Goal: Information Seeking & Learning: Learn about a topic

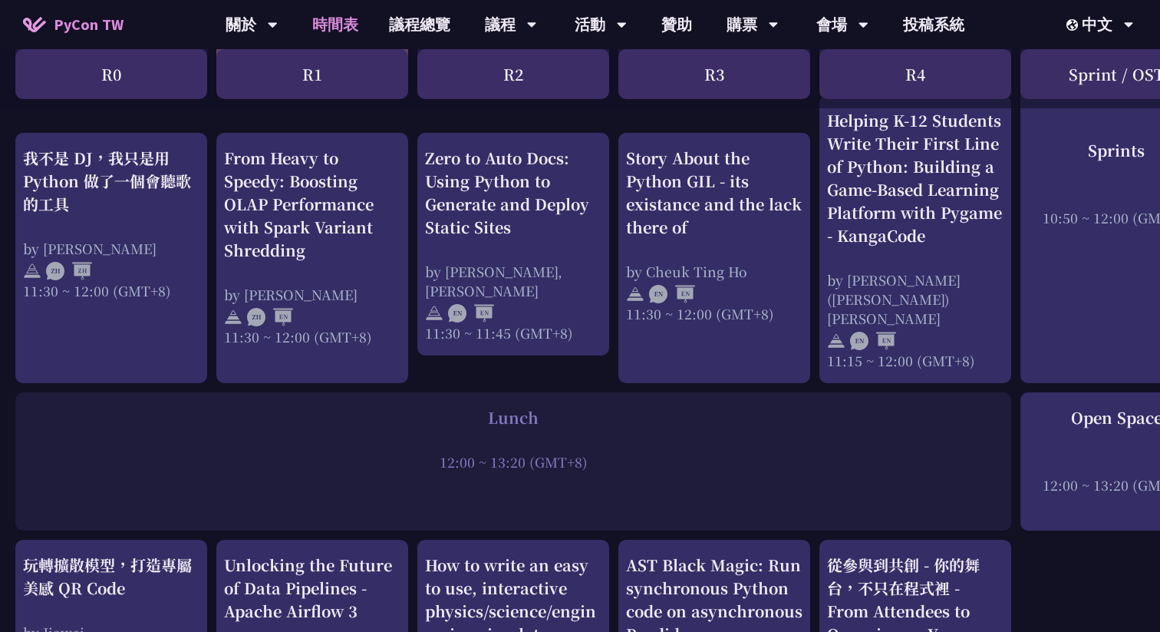
scroll to position [892, 0]
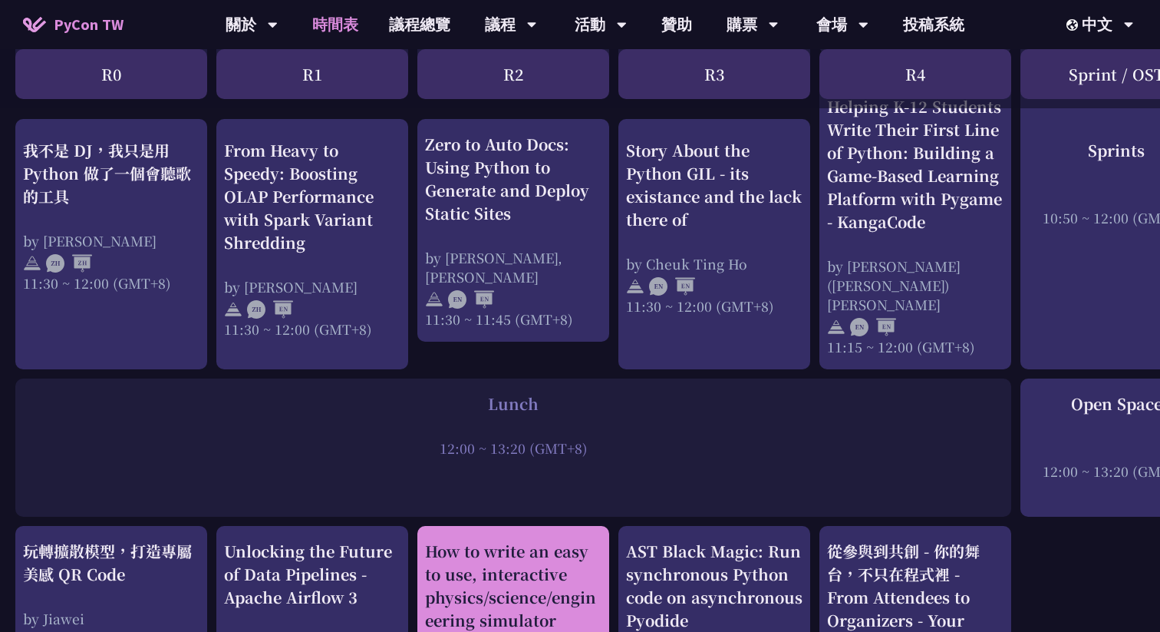
click at [473, 553] on div "How to write an easy to use, interactive physics/science/engineering simulator …" at bounding box center [513, 620] width 177 height 161
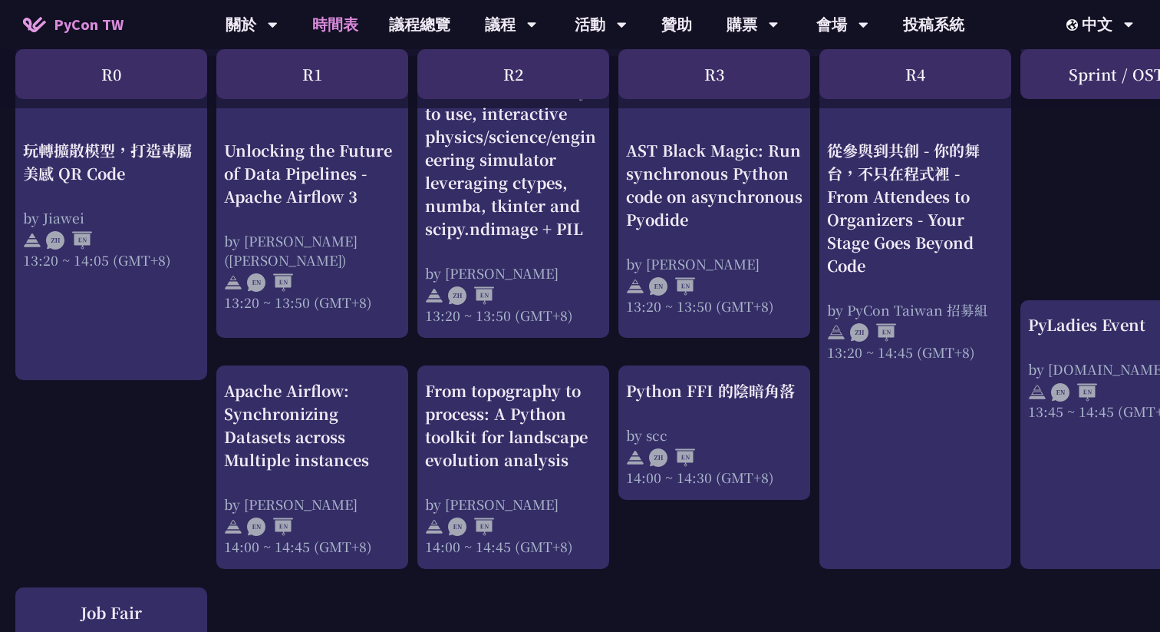
scroll to position [1421, 0]
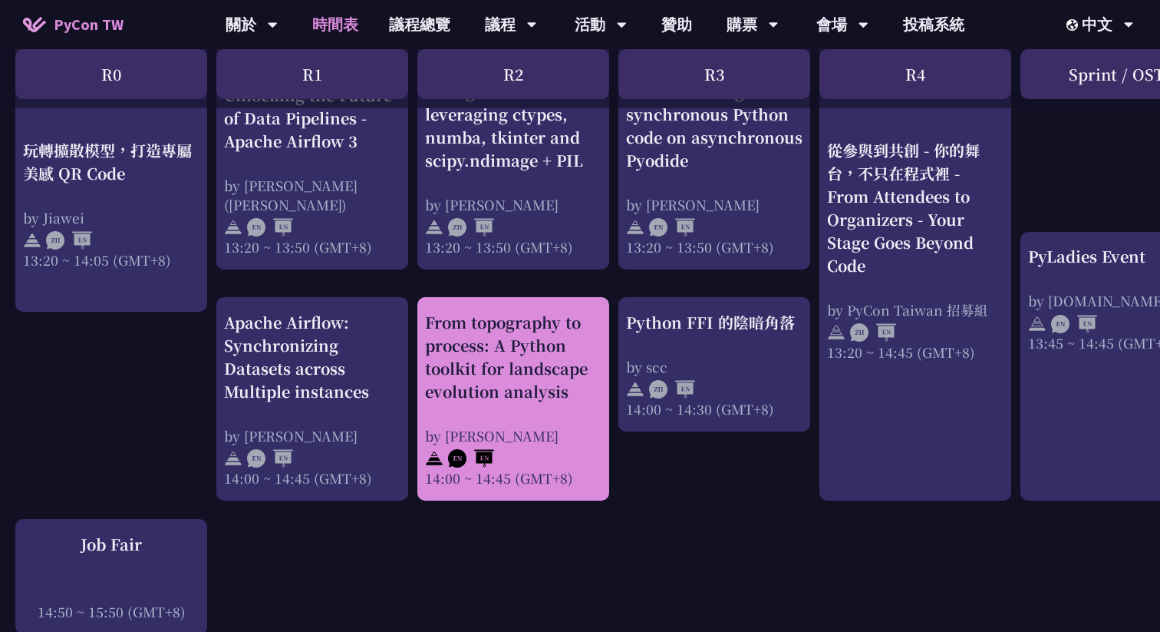
click at [520, 426] on div "by [PERSON_NAME]" at bounding box center [513, 435] width 177 height 19
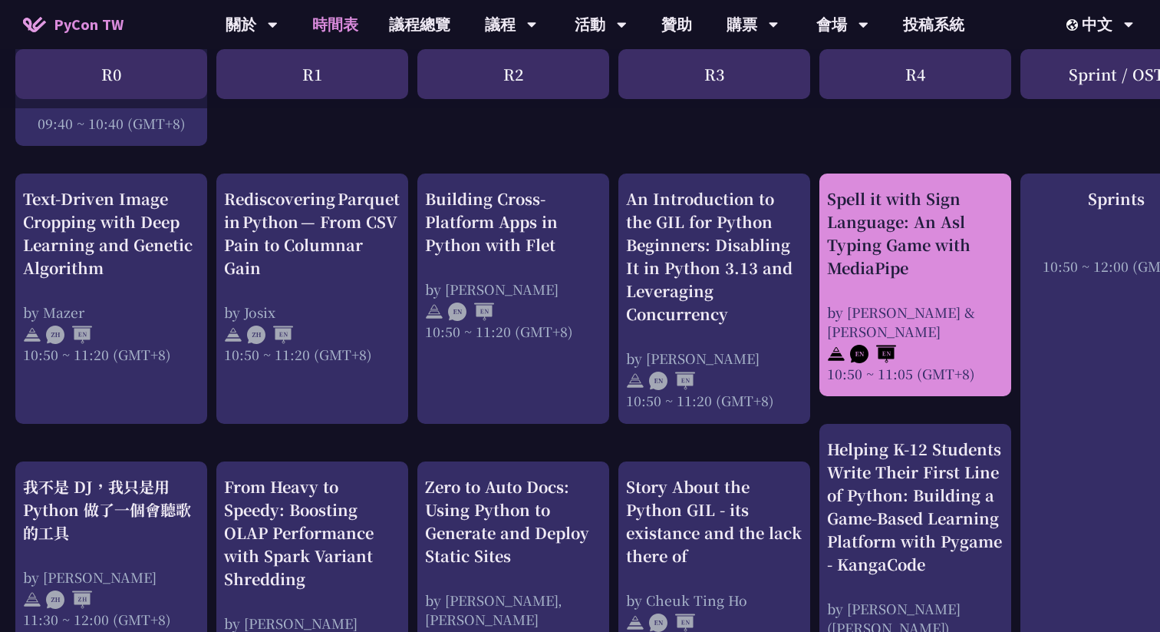
scroll to position [608, 0]
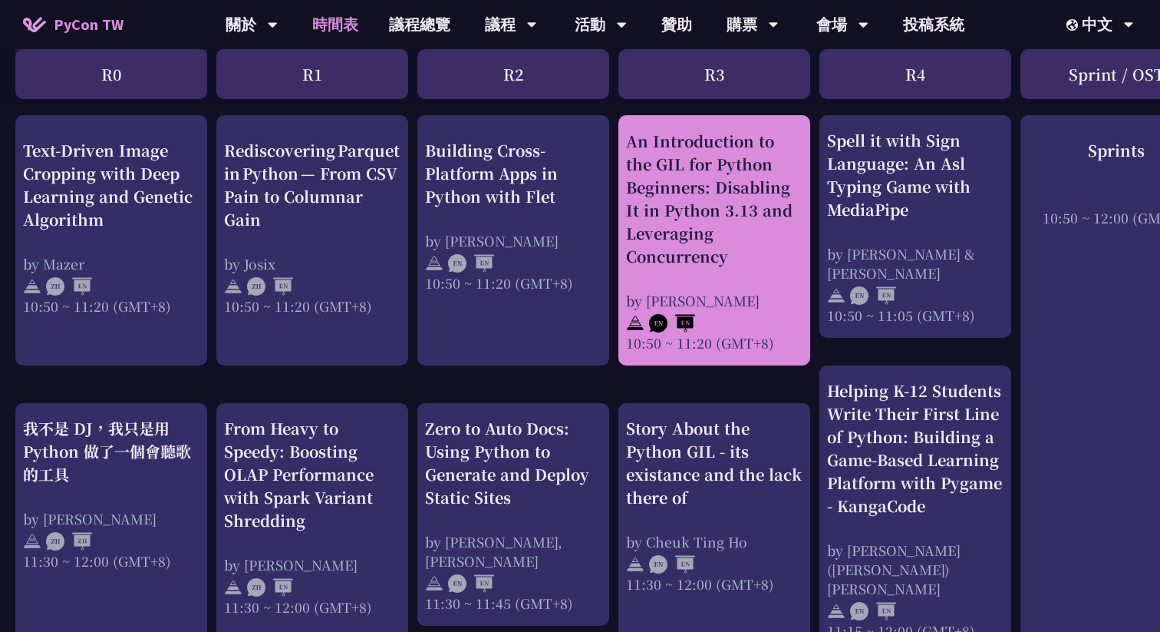
click at [728, 282] on div "An Introduction to the GIL for Python Beginners: Disabling It in Python 3.13 an…" at bounding box center [714, 241] width 177 height 223
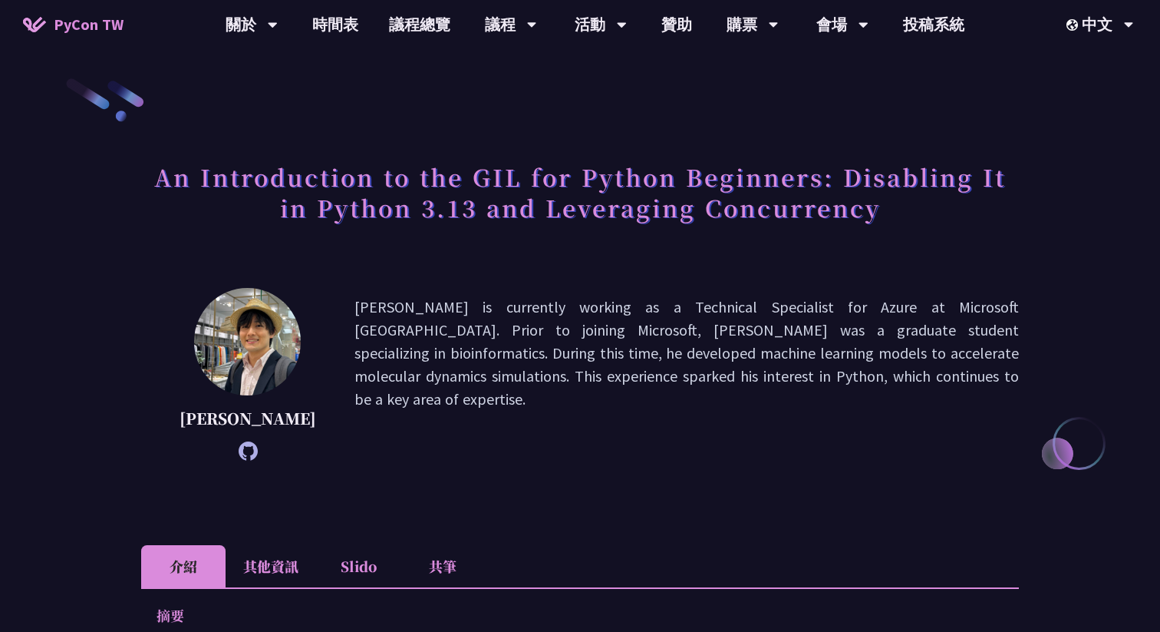
scroll to position [608, 0]
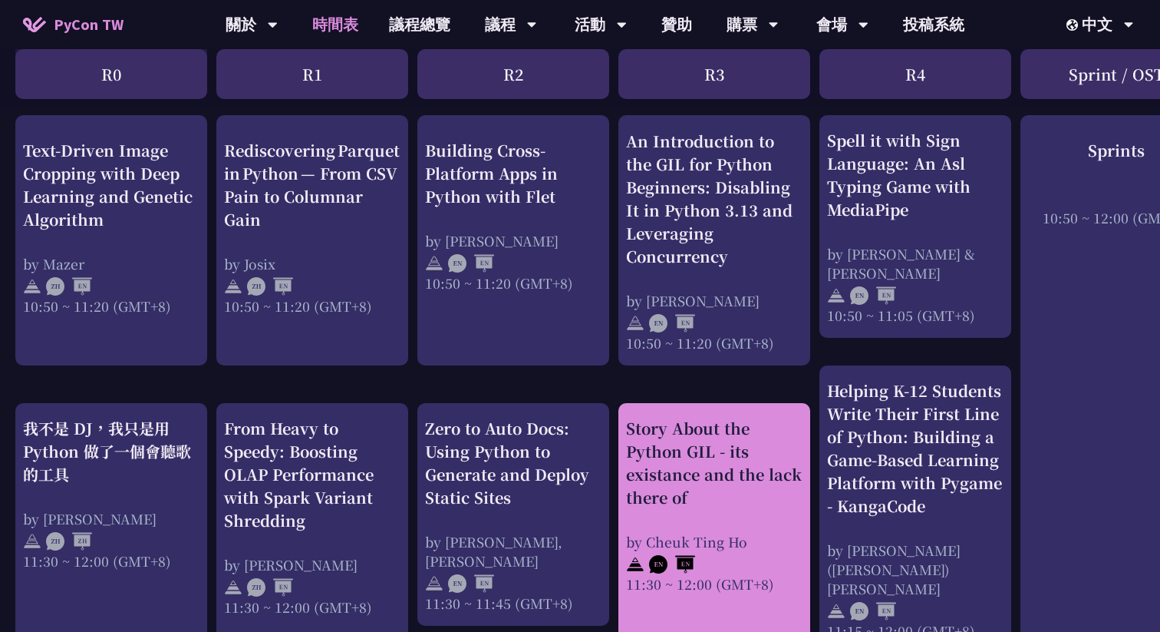
click at [734, 444] on div "Story About the Python GIL - its existance and the lack there of" at bounding box center [714, 463] width 177 height 92
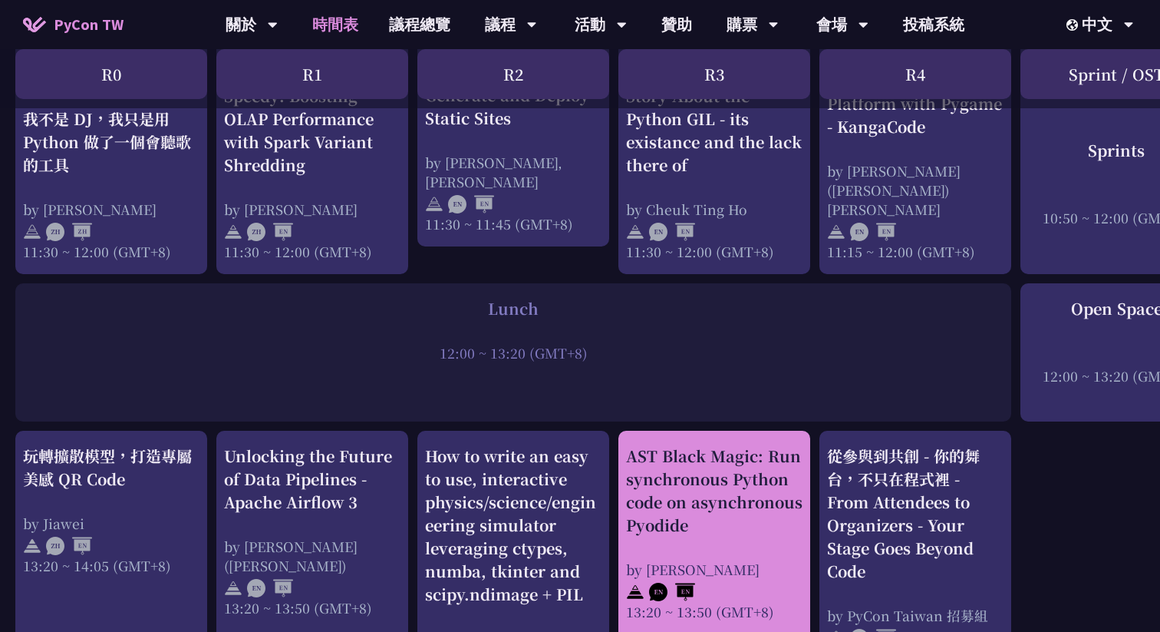
scroll to position [988, 0]
click at [722, 455] on div "AST Black Magic: Run synchronous Python code on asynchronous Pyodide" at bounding box center [714, 490] width 177 height 92
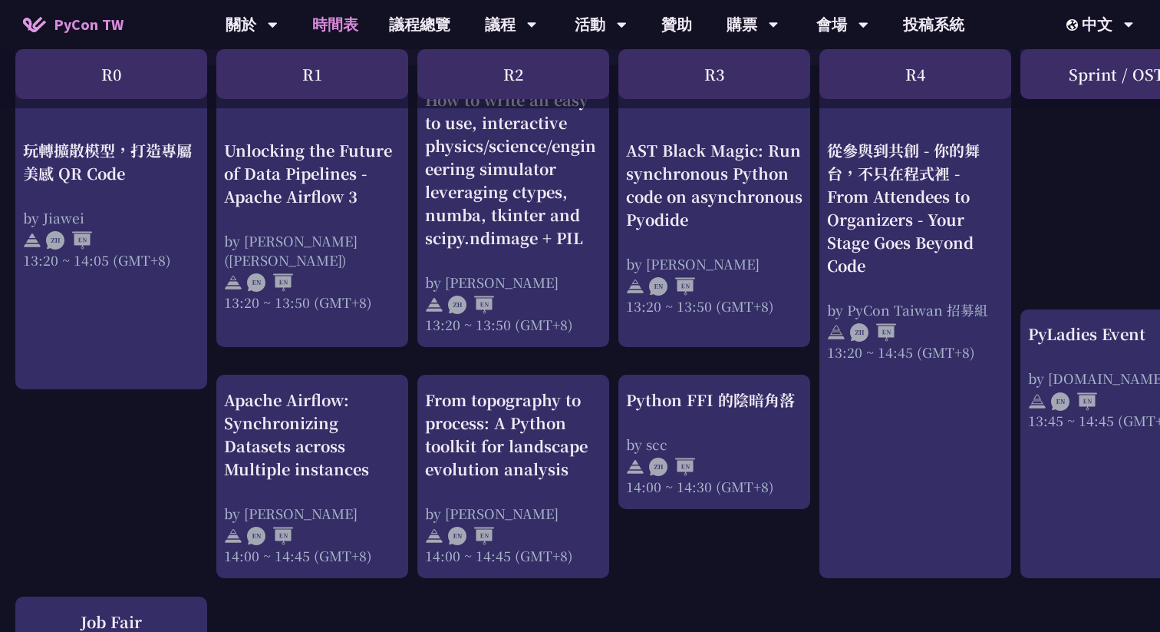
scroll to position [1378, 0]
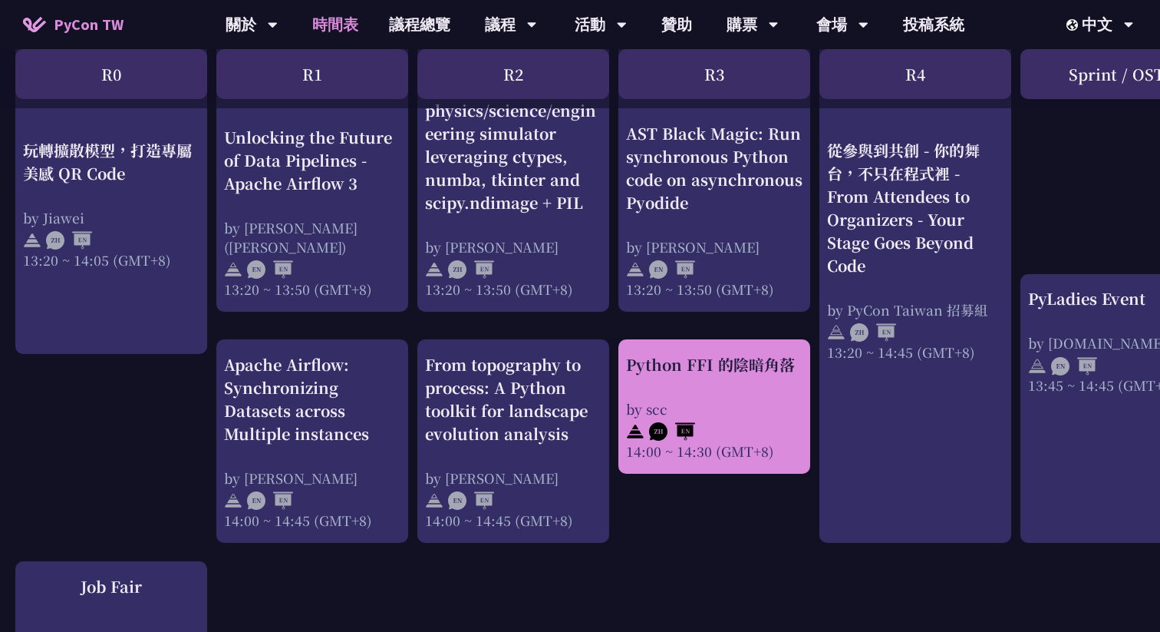
click at [733, 387] on div "Python FFI 的陰暗角落 by scc 14:00 ~ 14:30 (GMT+8)" at bounding box center [714, 406] width 177 height 107
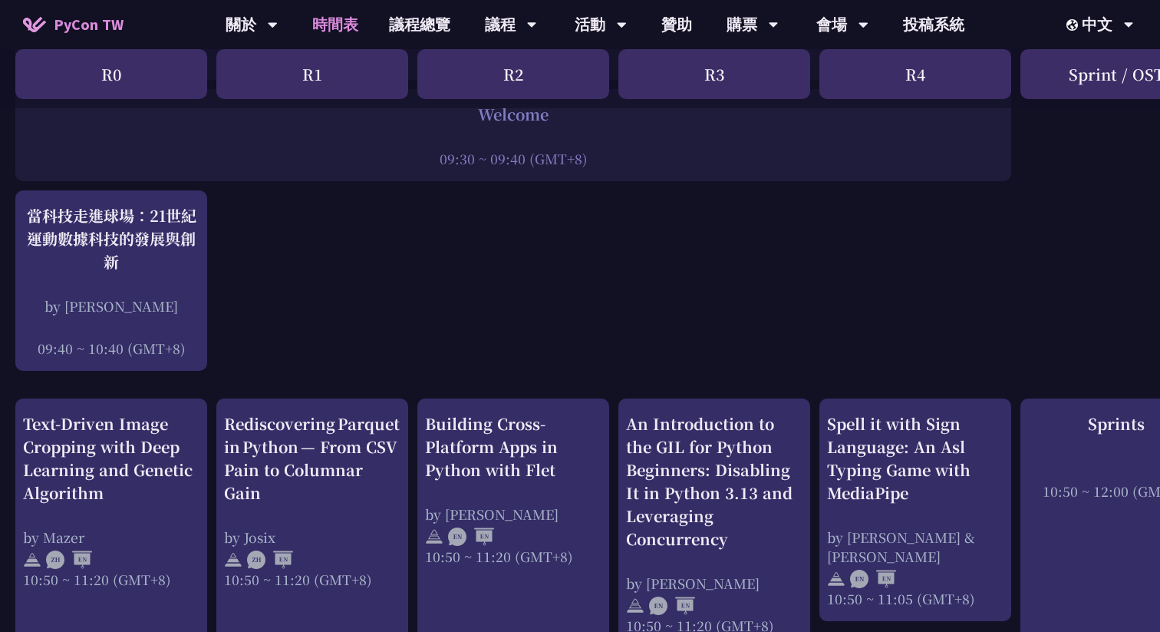
scroll to position [312, 0]
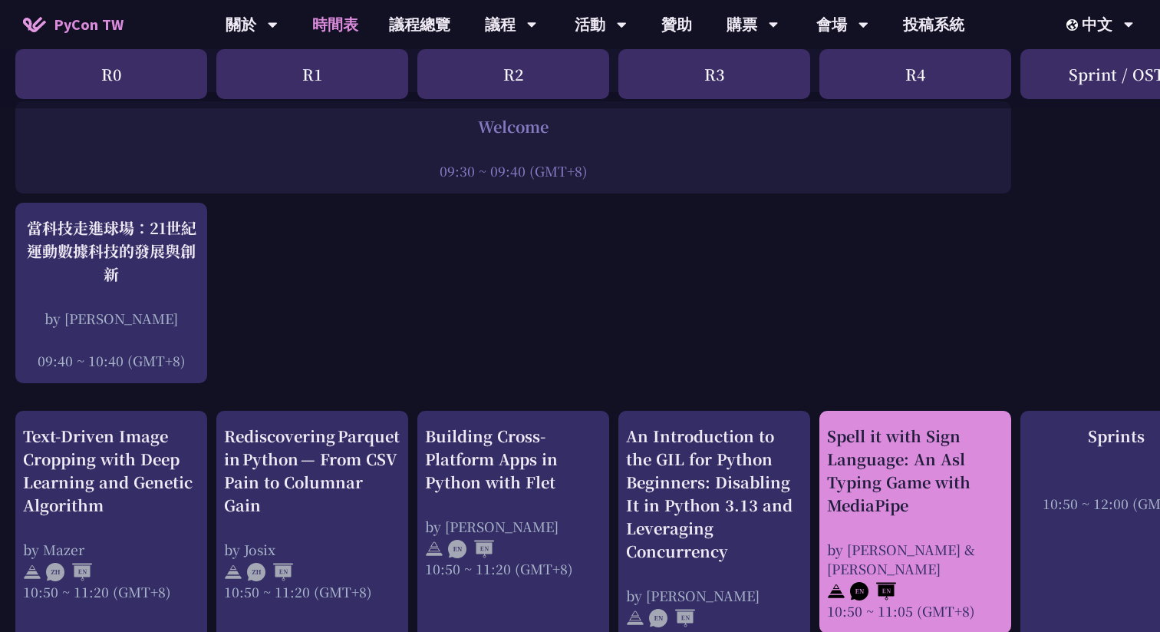
click at [872, 466] on div "Spell it with Sign Language: An Asl Typing Game with MediaPipe" at bounding box center [915, 470] width 177 height 92
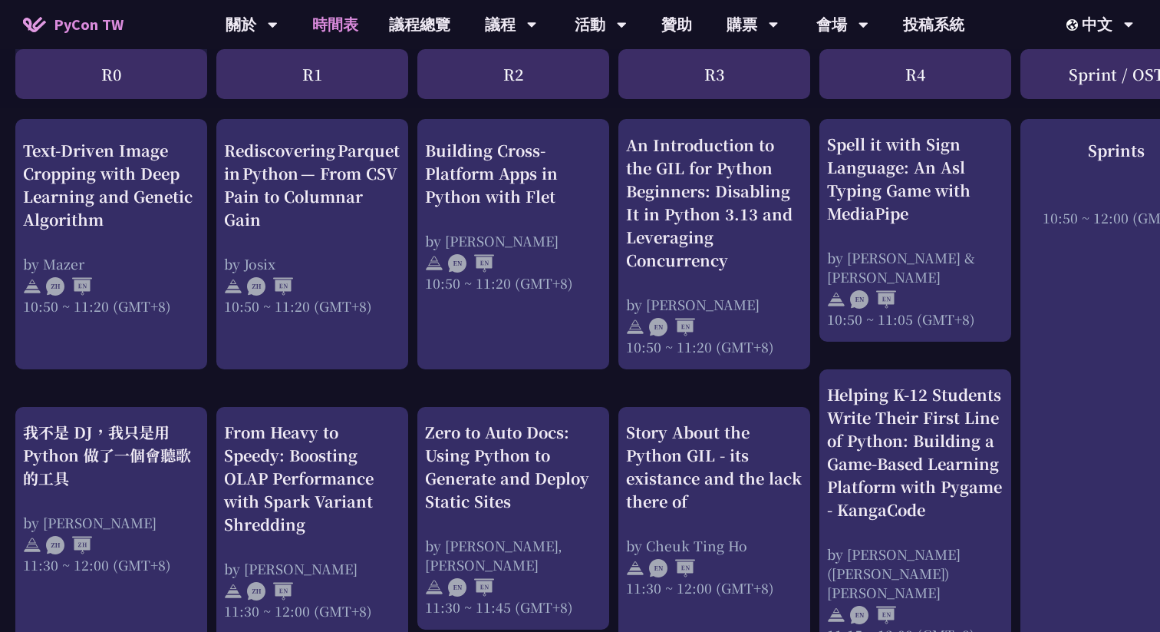
scroll to position [768, 0]
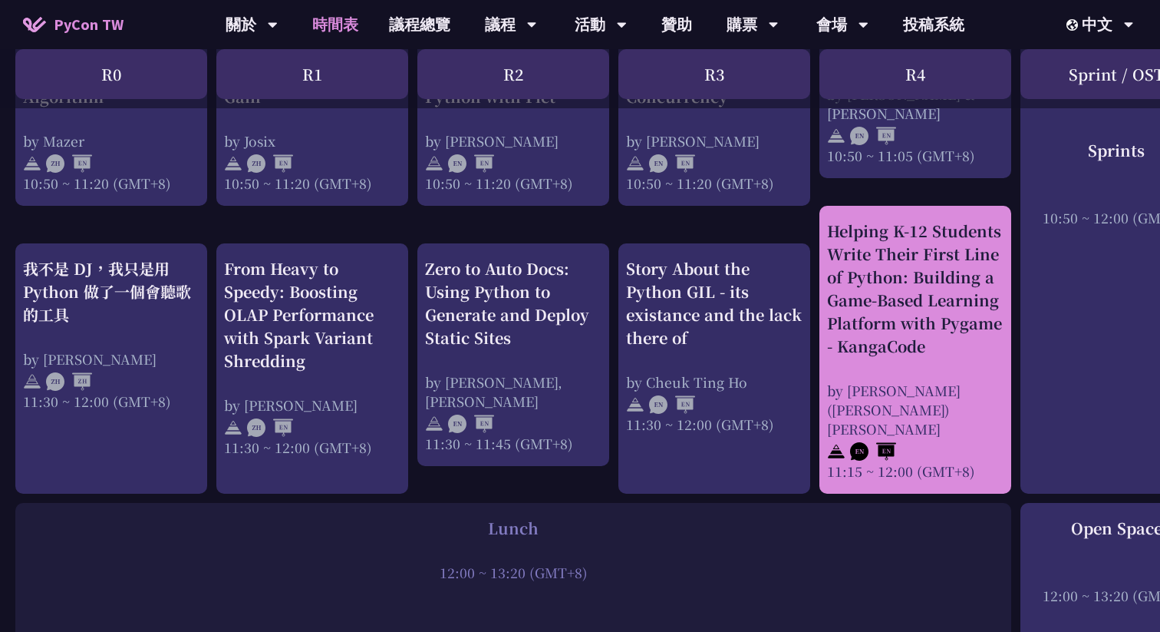
click at [908, 338] on div "Helping K-12 Students Write Their First Line of Python: Building a Game-Based L…" at bounding box center [915, 289] width 177 height 138
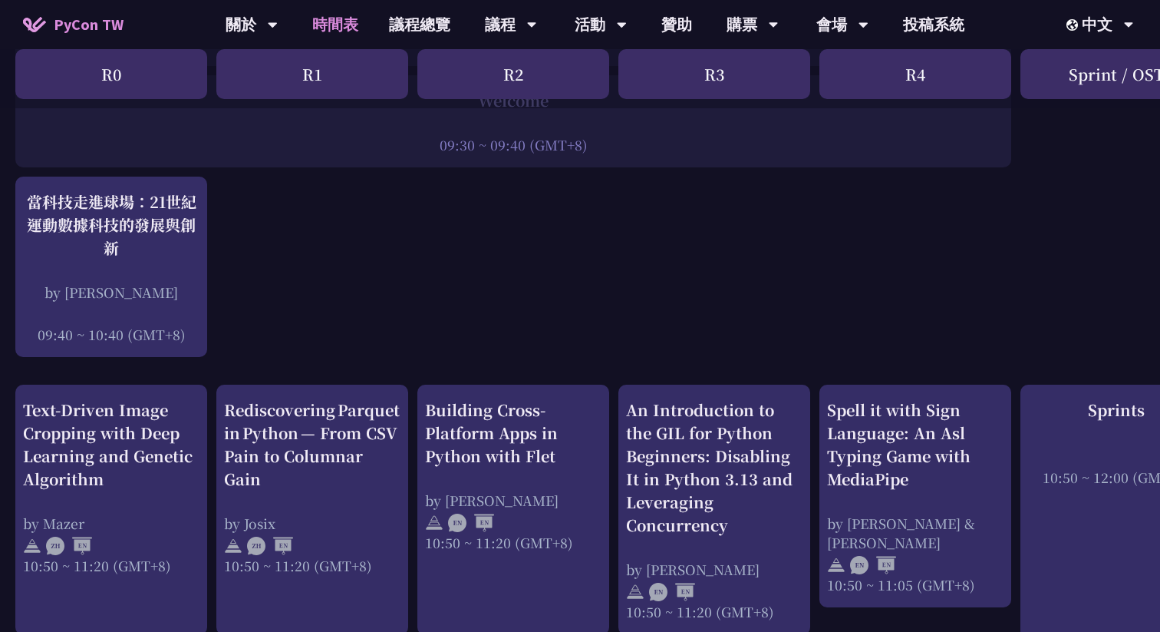
scroll to position [295, 0]
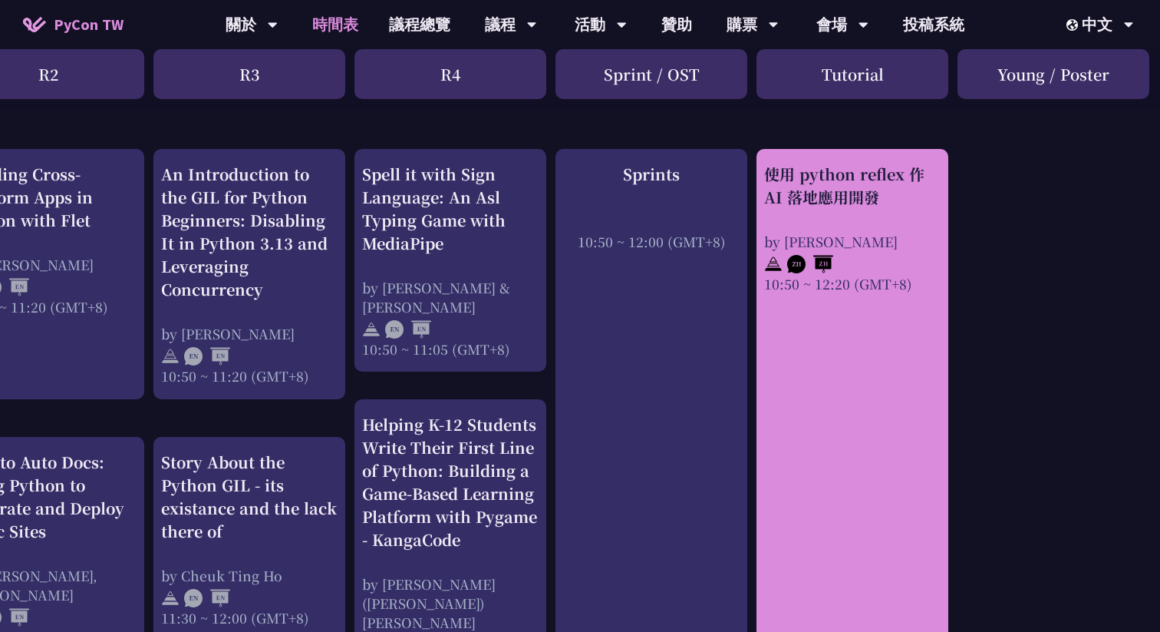
click at [853, 348] on link "使用 python reflex 作 AI 落地應用開發 by [PERSON_NAME] 10:50 ~ 12:20 (GMT+8)" at bounding box center [852, 437] width 177 height 548
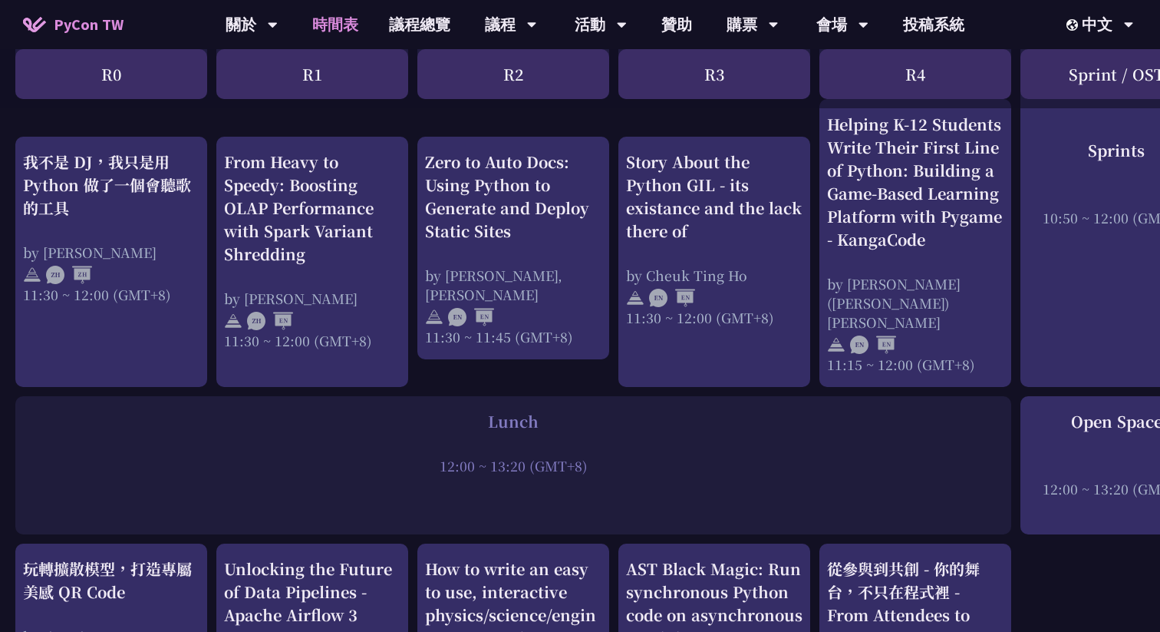
scroll to position [799, 0]
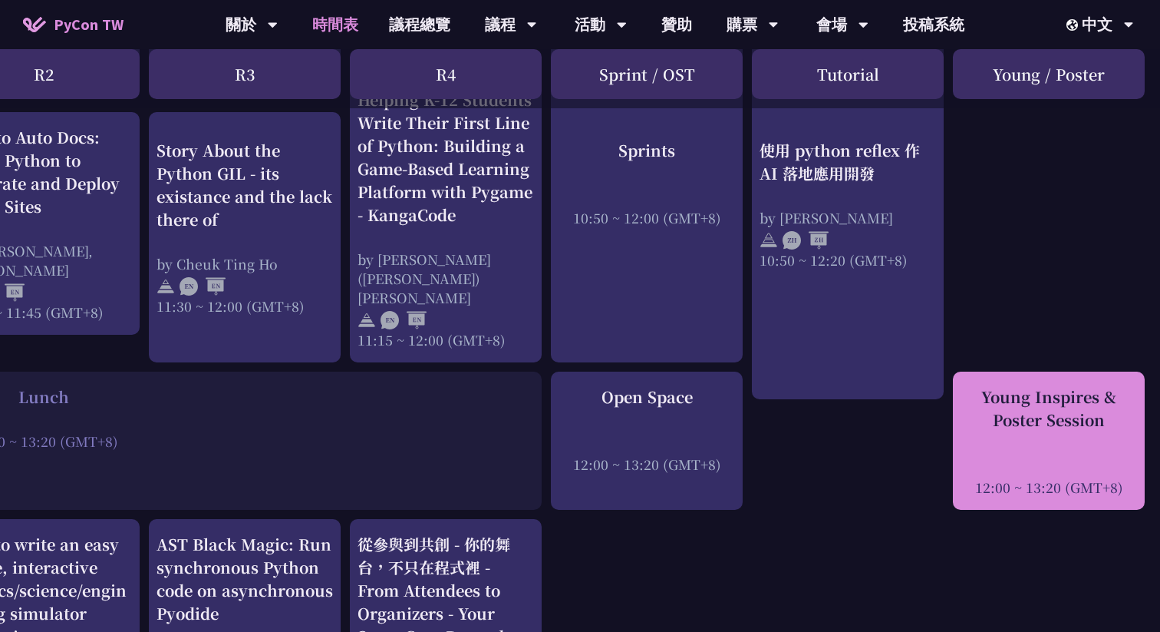
click at [1055, 424] on div "Young Inspires & Poster Session 12:00 ~ 13:20 (GMT+8)" at bounding box center [1049, 440] width 177 height 111
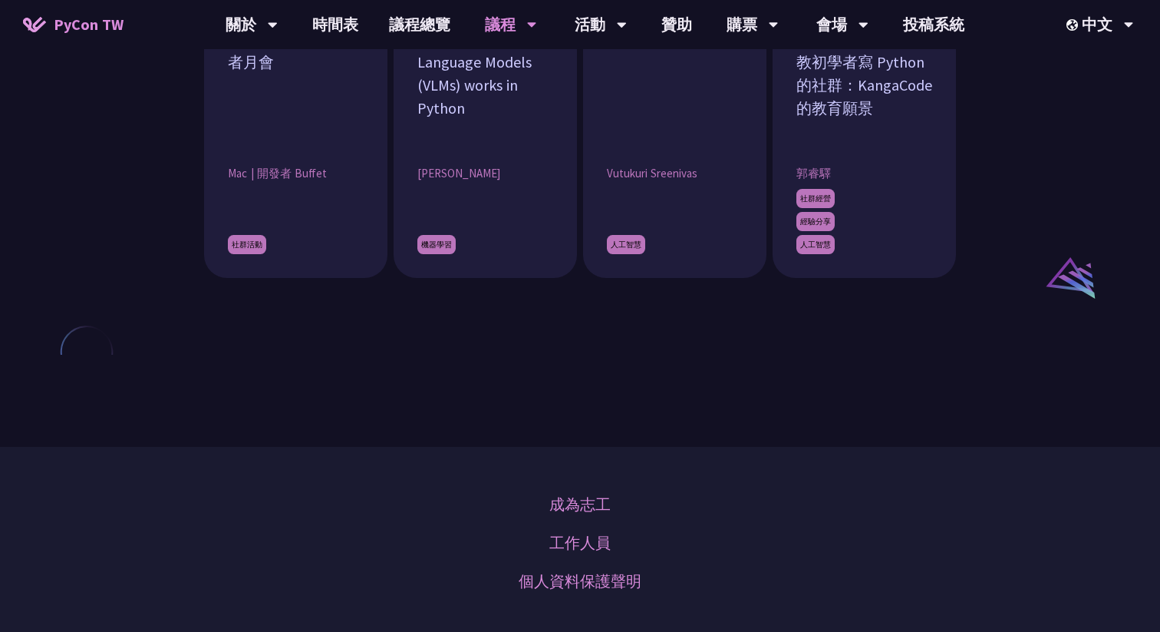
scroll to position [1609, 0]
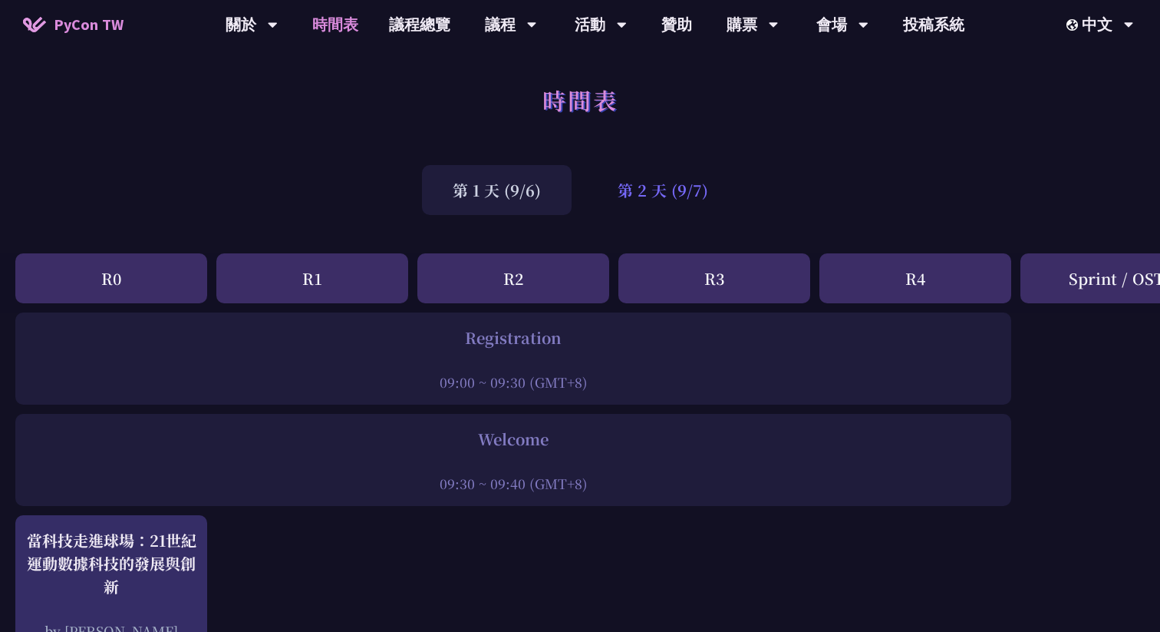
click at [702, 181] on div "第 2 天 (9/7)" at bounding box center [663, 190] width 152 height 50
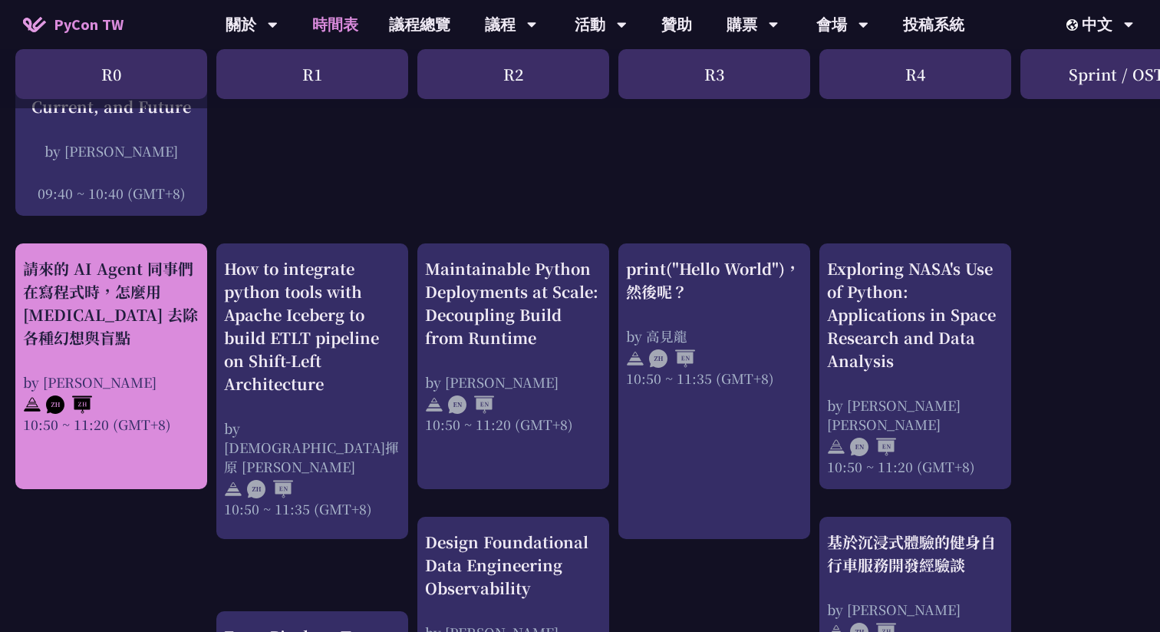
scroll to position [464, 0]
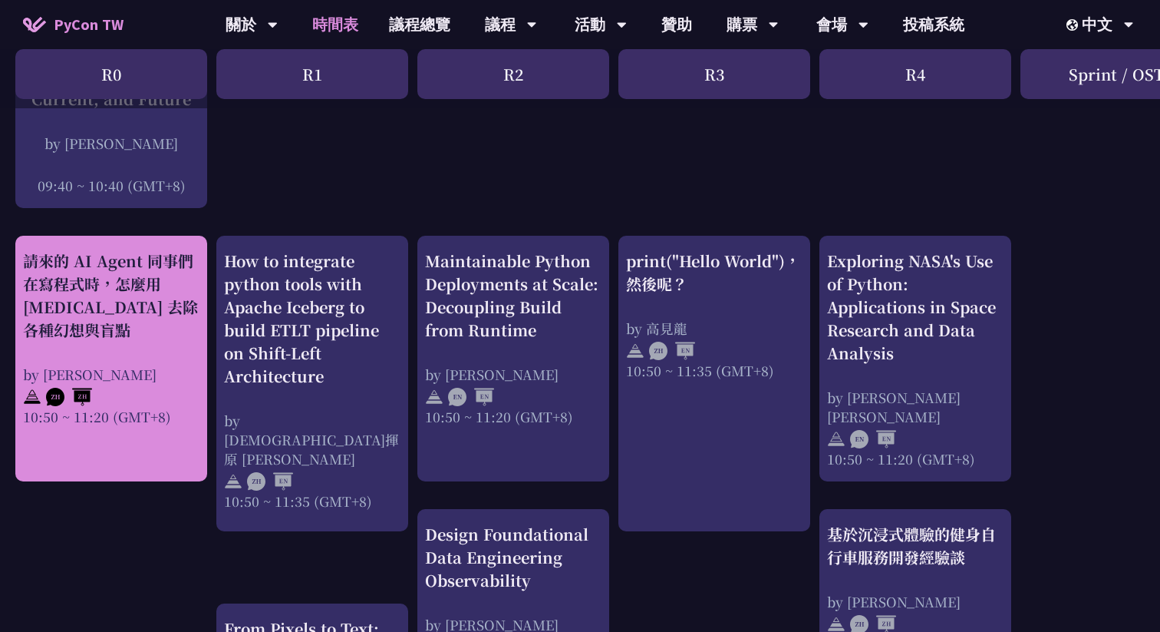
click at [137, 328] on div "請來的 AI Agent 同事們在寫程式時，怎麼用 [MEDICAL_DATA] 去除各種幻想與盲點" at bounding box center [111, 295] width 177 height 92
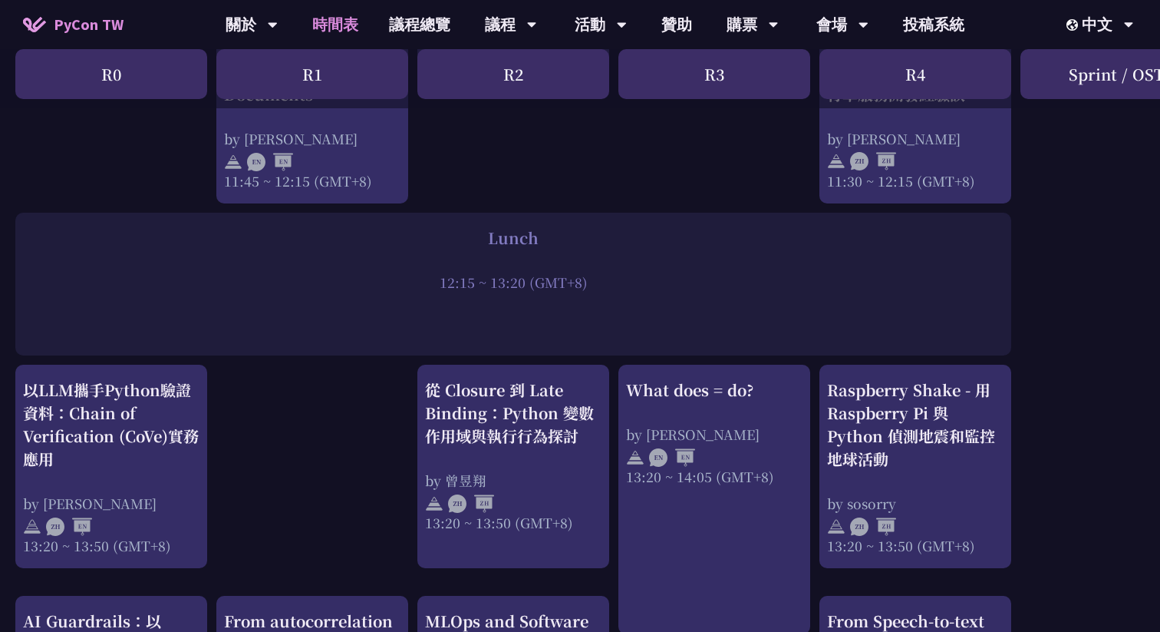
scroll to position [1104, 0]
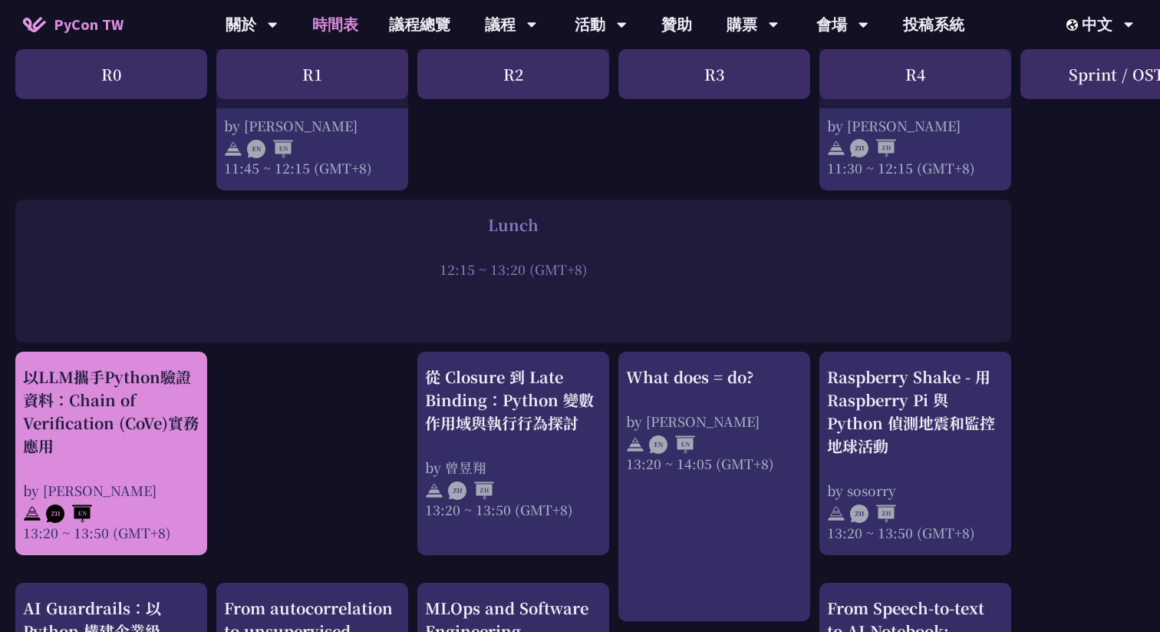
click at [157, 420] on div "以LLM攜手Python驗證資料：Chain of Verification (CoVe)實務應用" at bounding box center [111, 411] width 177 height 92
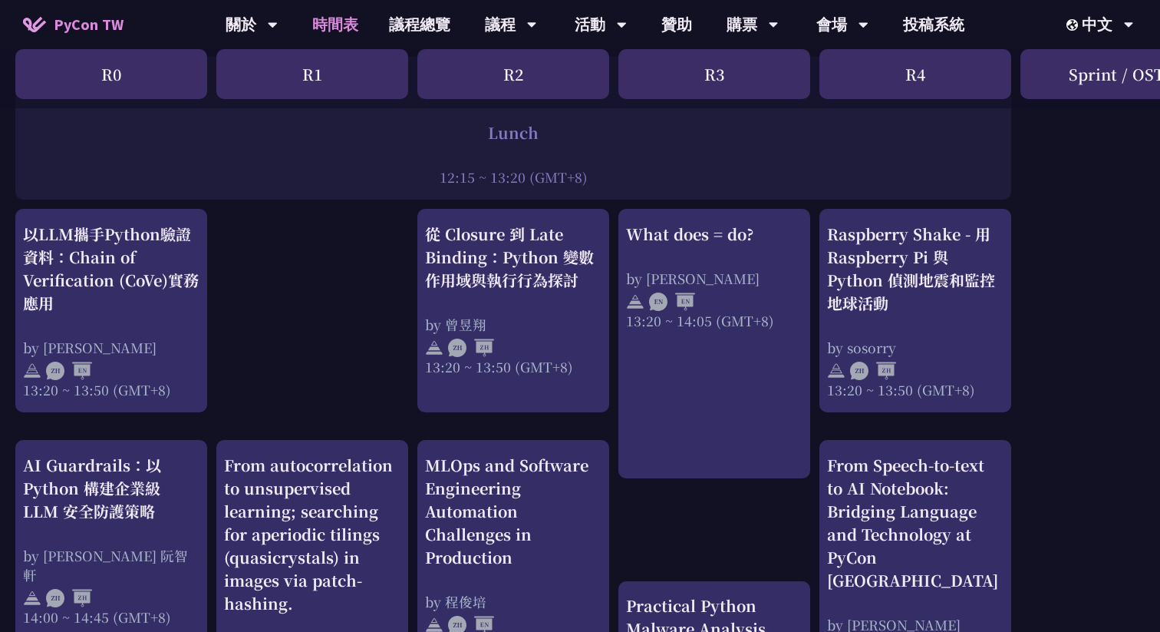
scroll to position [1266, 0]
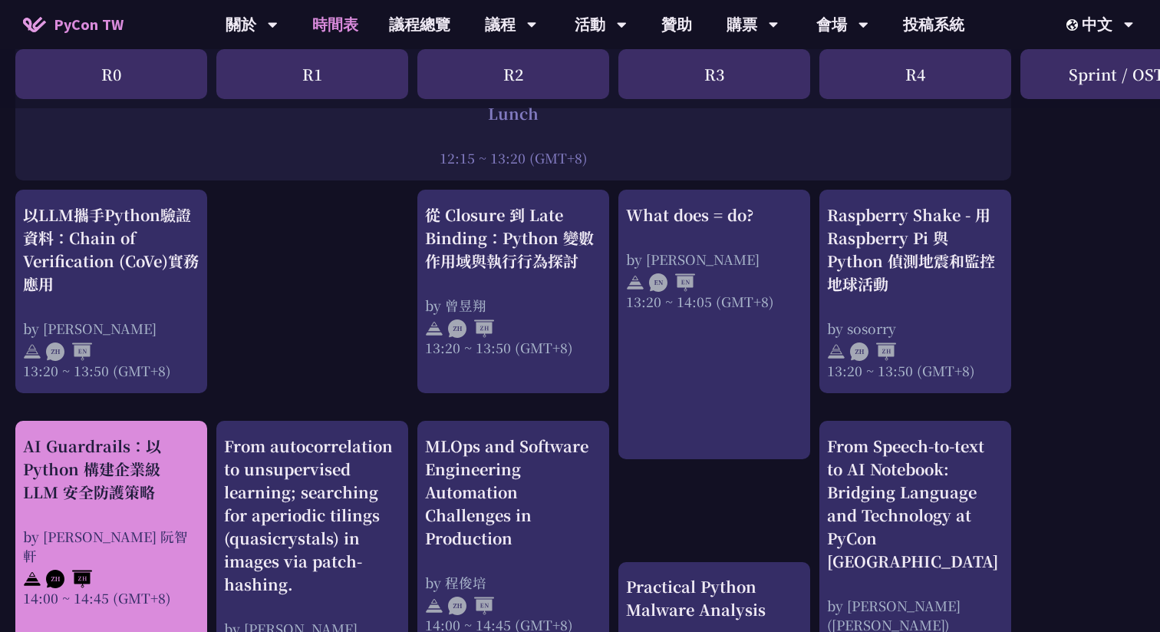
click at [147, 460] on div "AI Guardrails：以 Python 構建企業級 LLM 安全防護策略" at bounding box center [111, 468] width 177 height 69
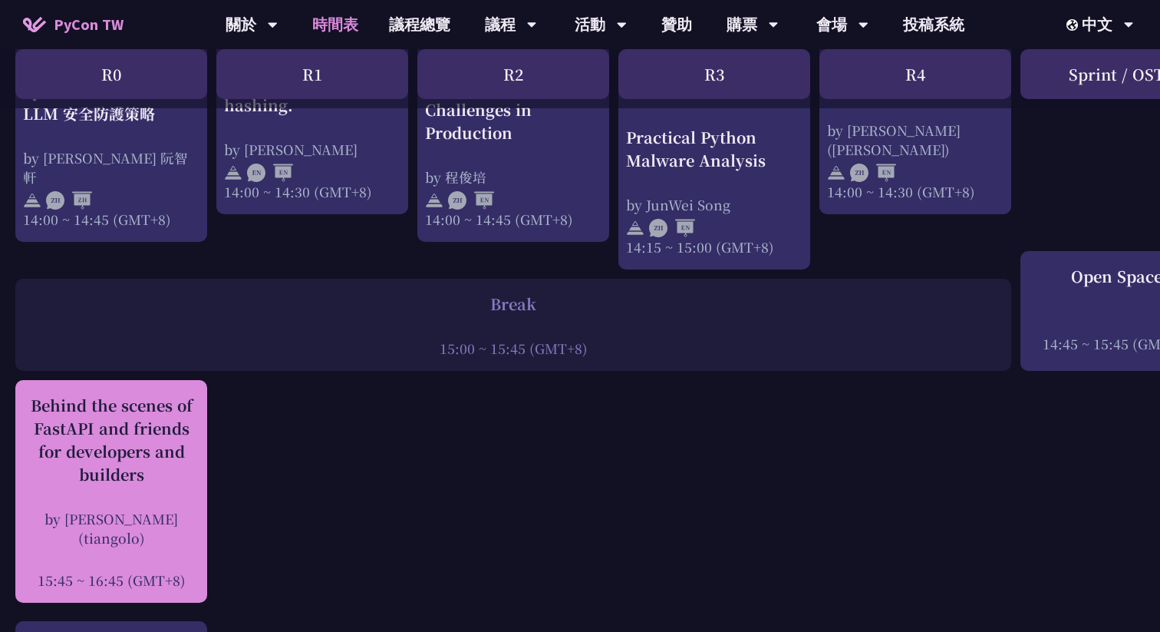
click at [150, 474] on div "Behind the scenes of FastAPI and friends for developers and builders" at bounding box center [111, 440] width 177 height 92
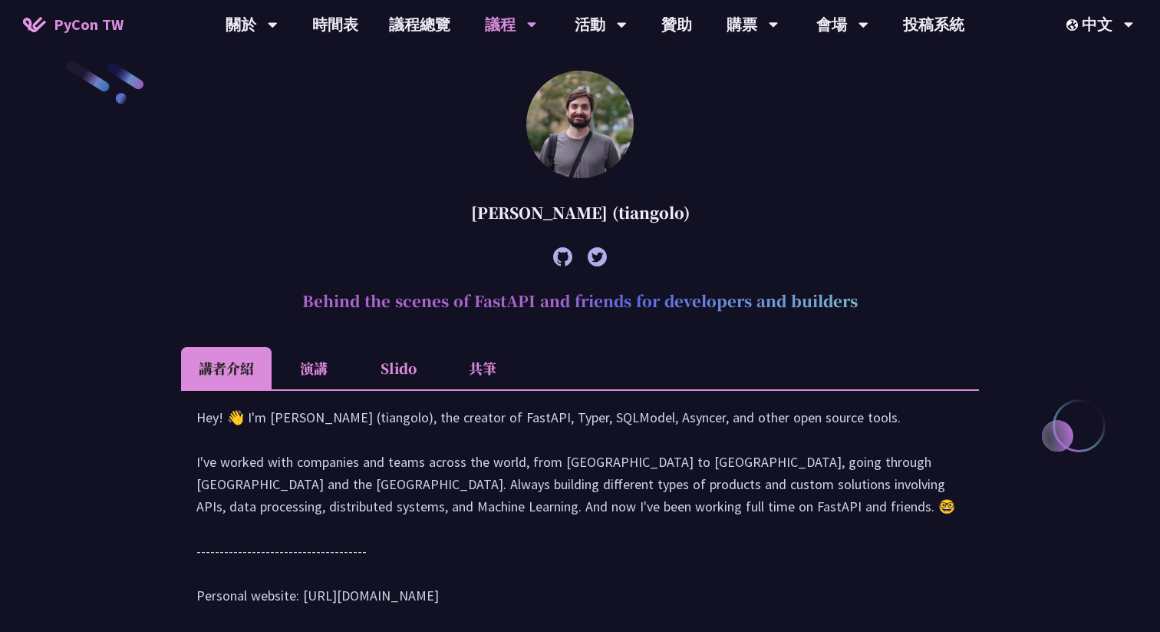
scroll to position [444, 0]
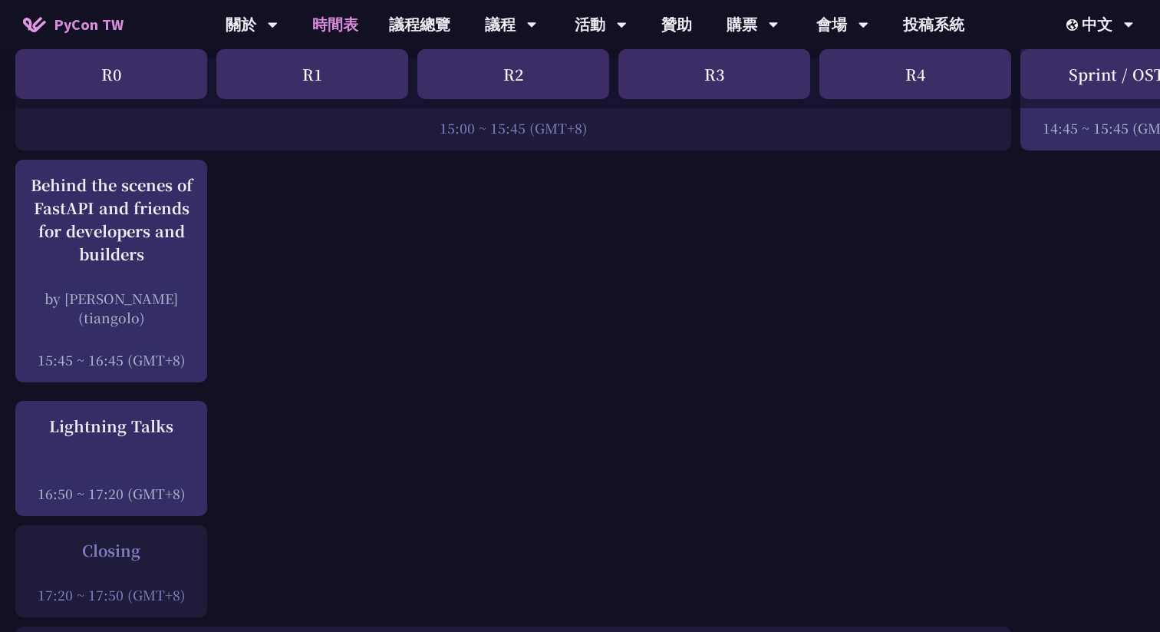
scroll to position [2170, 0]
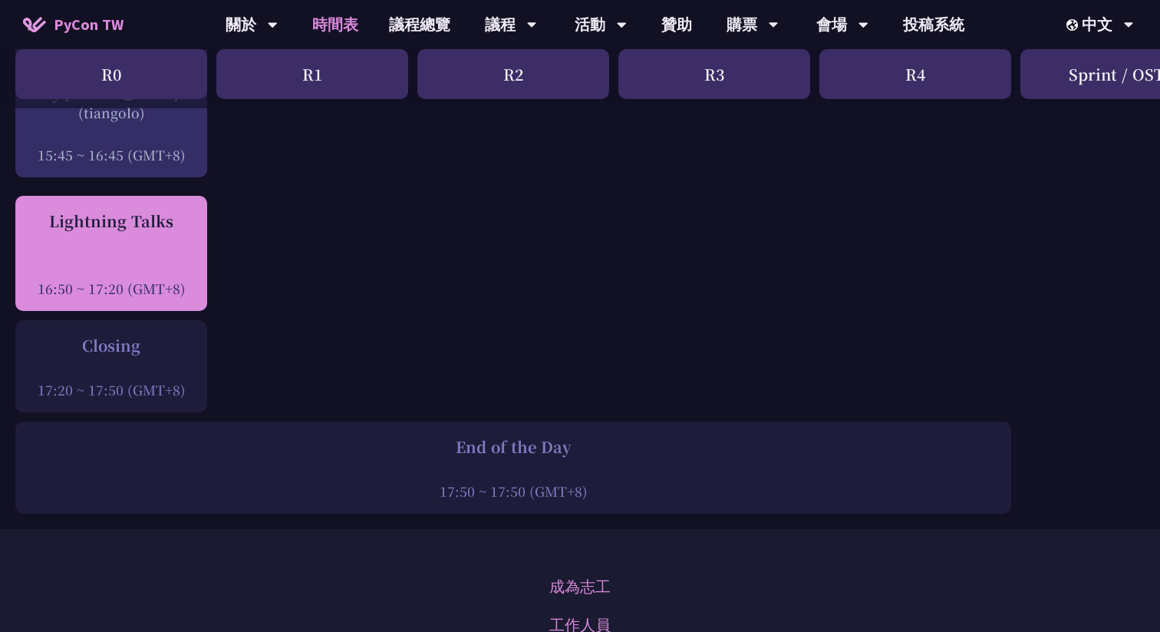
click at [120, 305] on div "Lightning Talks 16:50 ~ 17:20 (GMT+8)" at bounding box center [111, 253] width 192 height 115
click at [135, 275] on div at bounding box center [111, 267] width 177 height 23
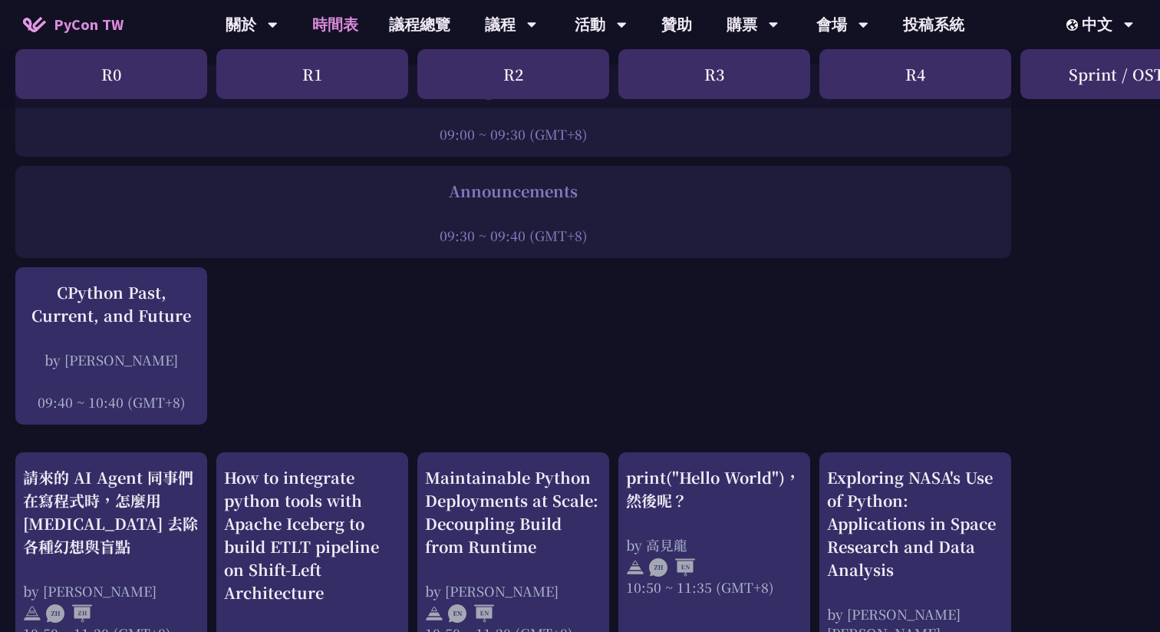
scroll to position [275, 0]
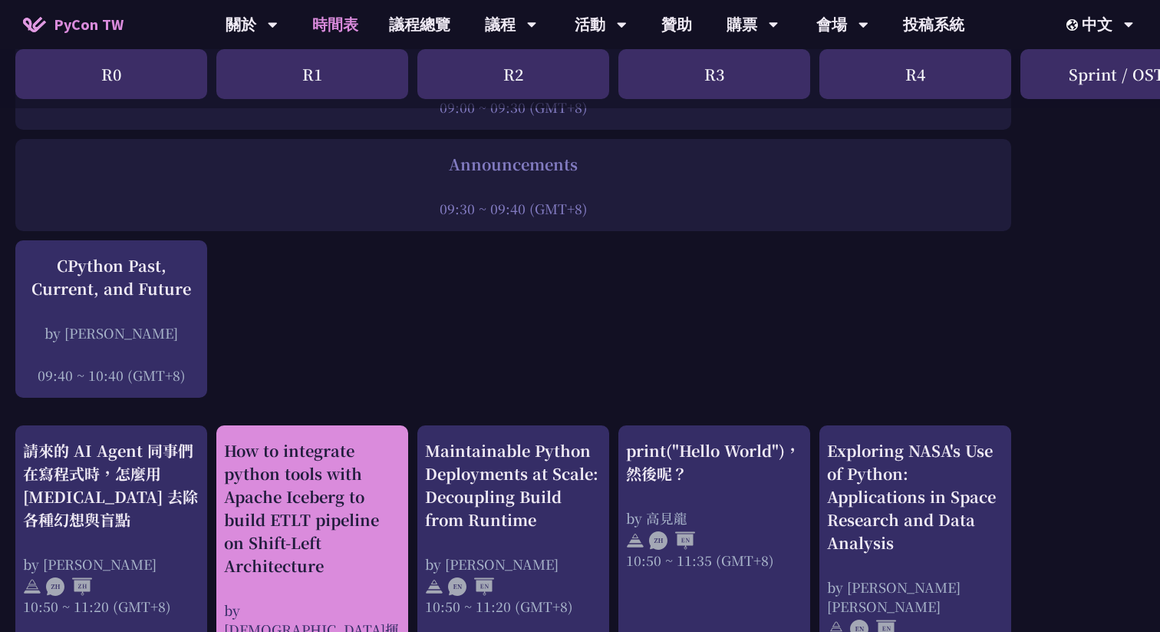
click at [309, 516] on div "How to integrate python tools with Apache Iceberg to build ETLT pipeline on Shi…" at bounding box center [312, 508] width 177 height 138
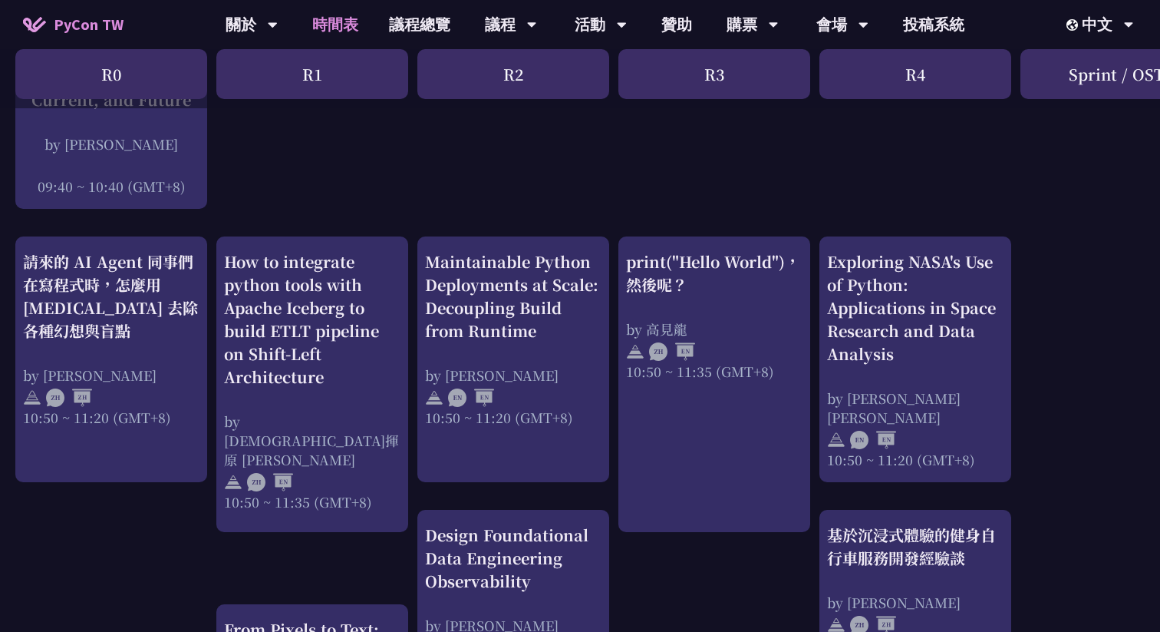
scroll to position [602, 0]
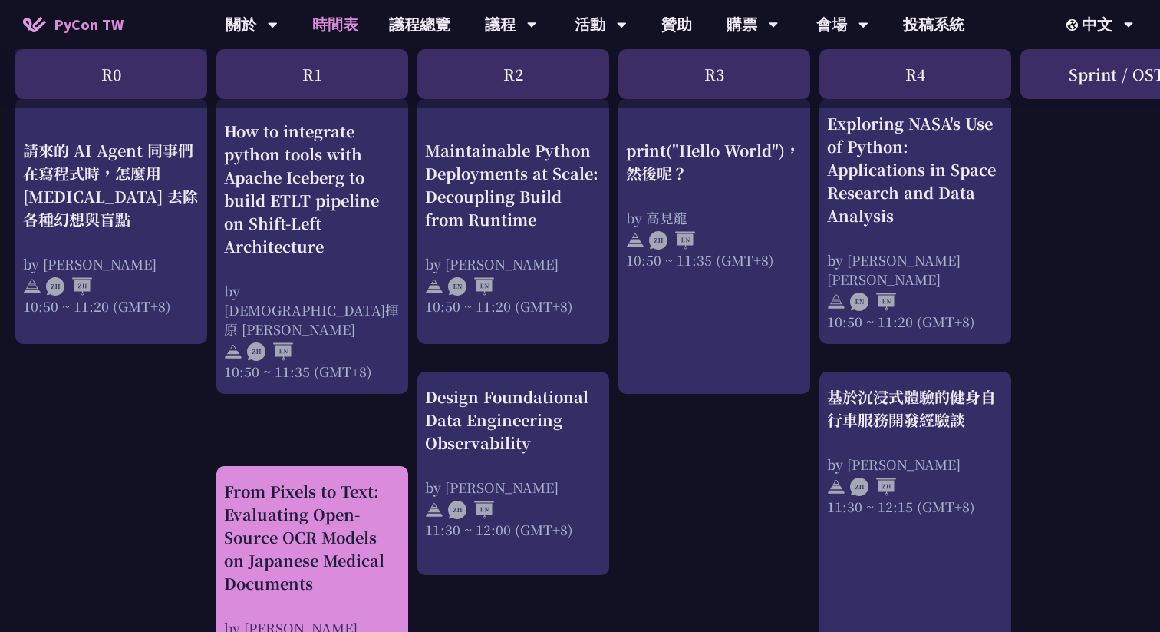
click at [322, 480] on div "From Pixels to Text: Evaluating Open-Source OCR Models on Japanese Medical Docu…" at bounding box center [312, 537] width 177 height 115
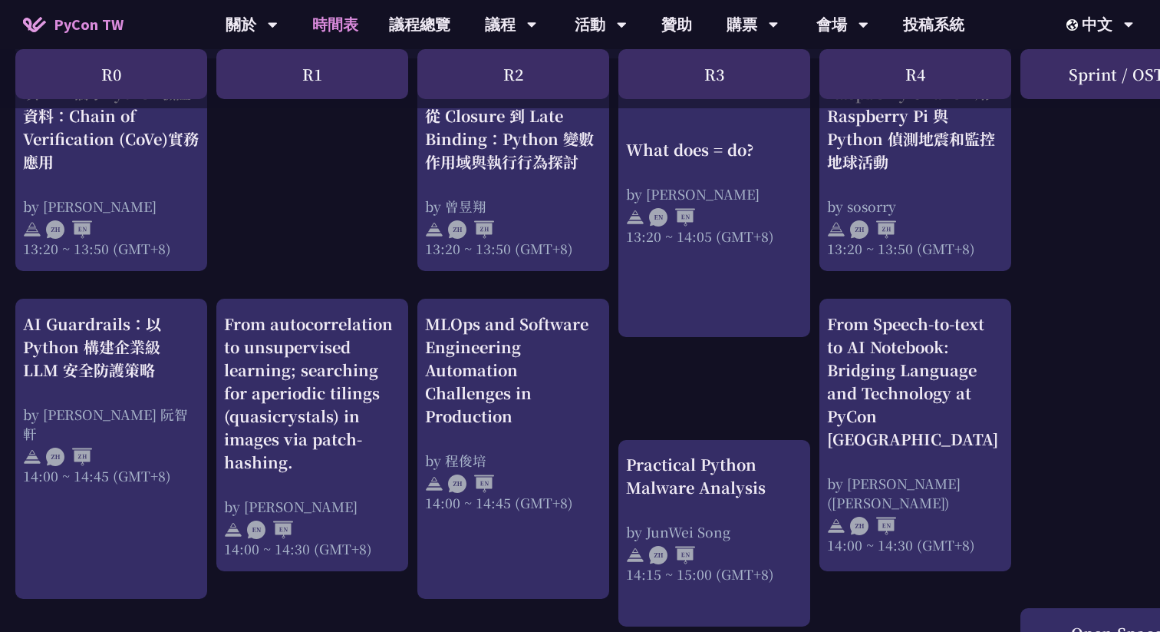
scroll to position [1391, 0]
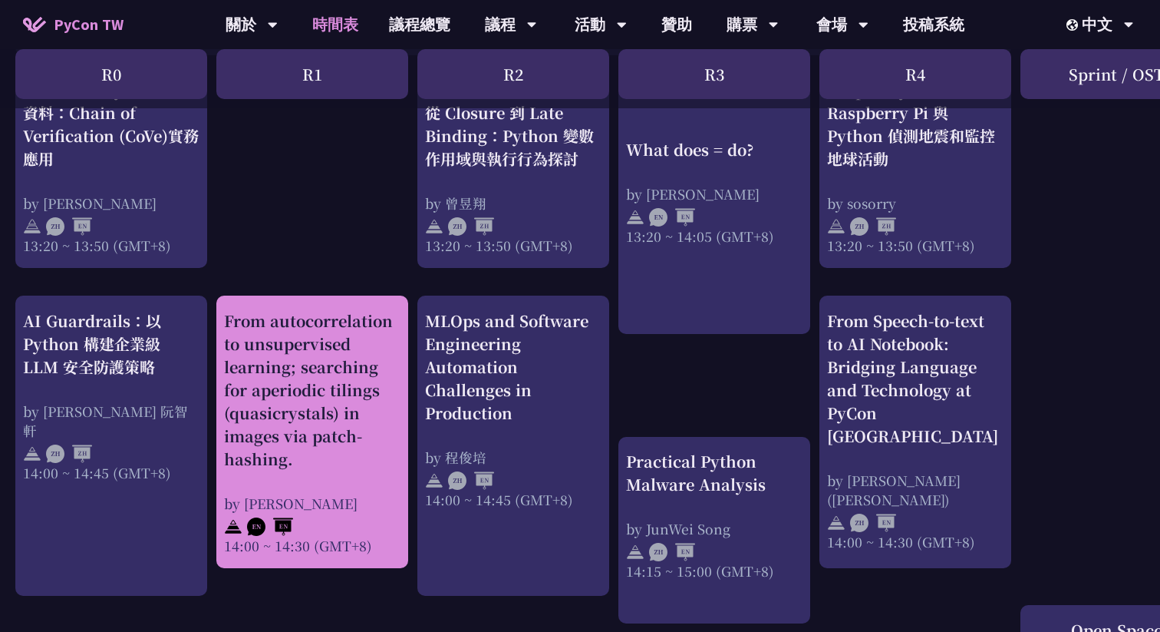
click at [327, 438] on div "From autocorrelation to unsupervised learning; searching for aperiodic tilings …" at bounding box center [312, 389] width 177 height 161
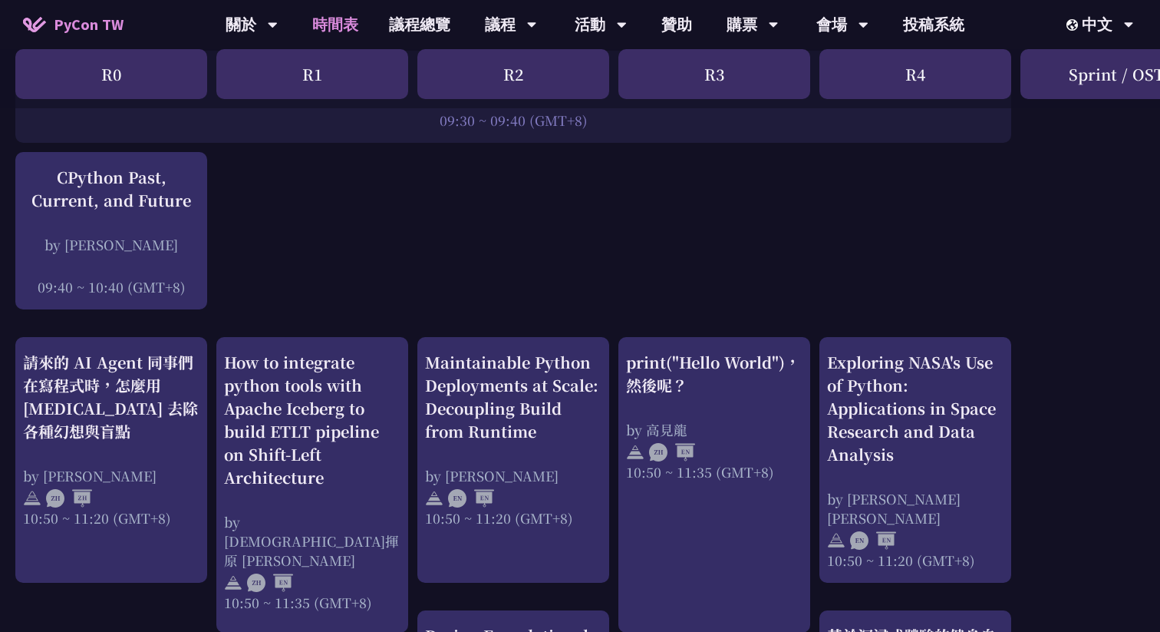
scroll to position [466, 0]
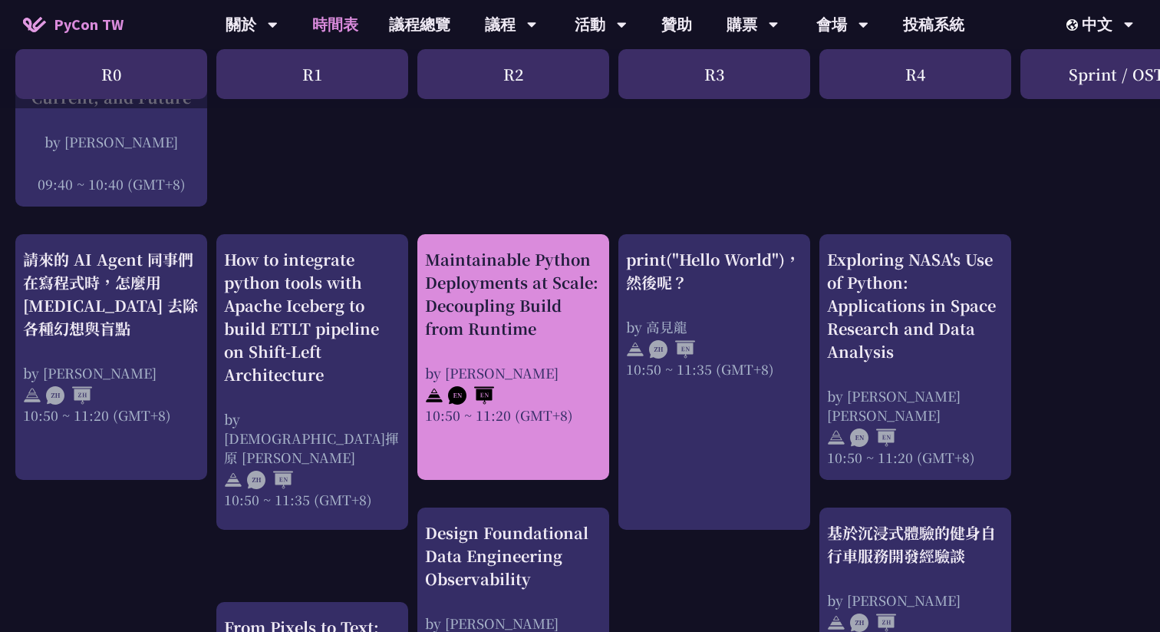
click at [493, 336] on div "Maintainable Python Deployments at Scale: Decoupling Build from Runtime" at bounding box center [513, 294] width 177 height 92
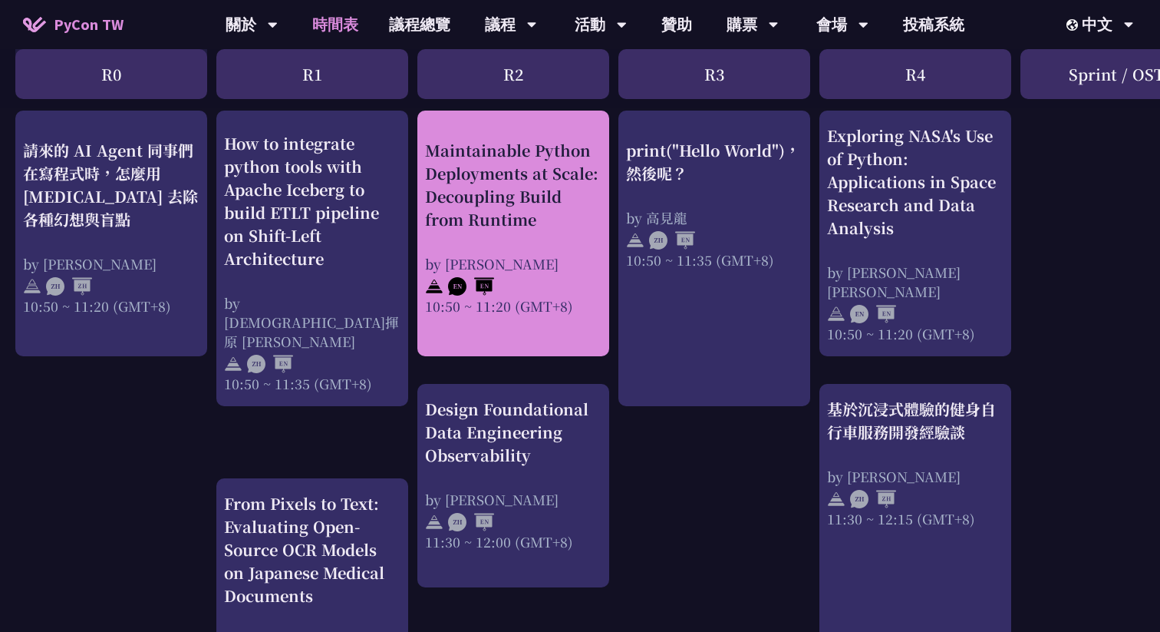
scroll to position [669, 0]
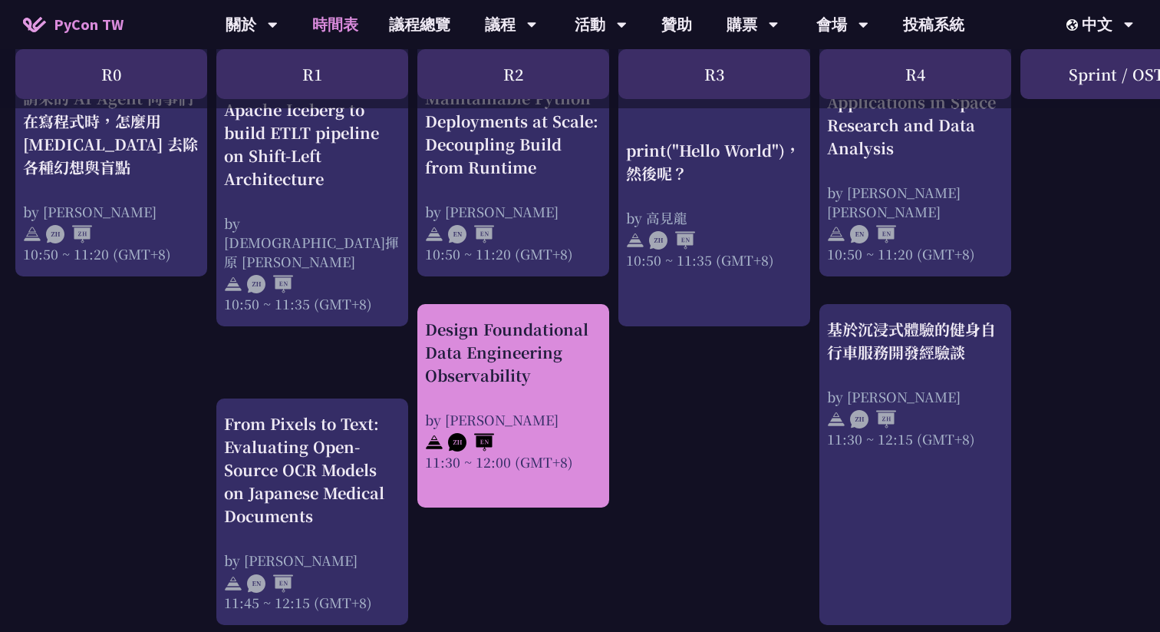
click at [549, 426] on div "by [PERSON_NAME]" at bounding box center [513, 419] width 177 height 19
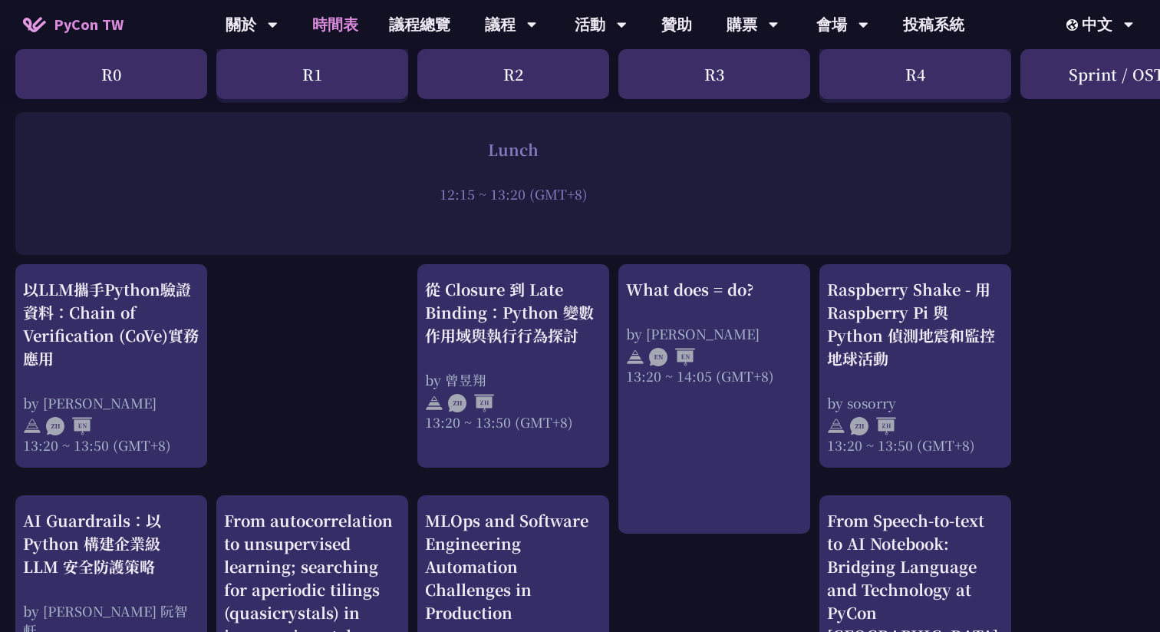
scroll to position [1203, 0]
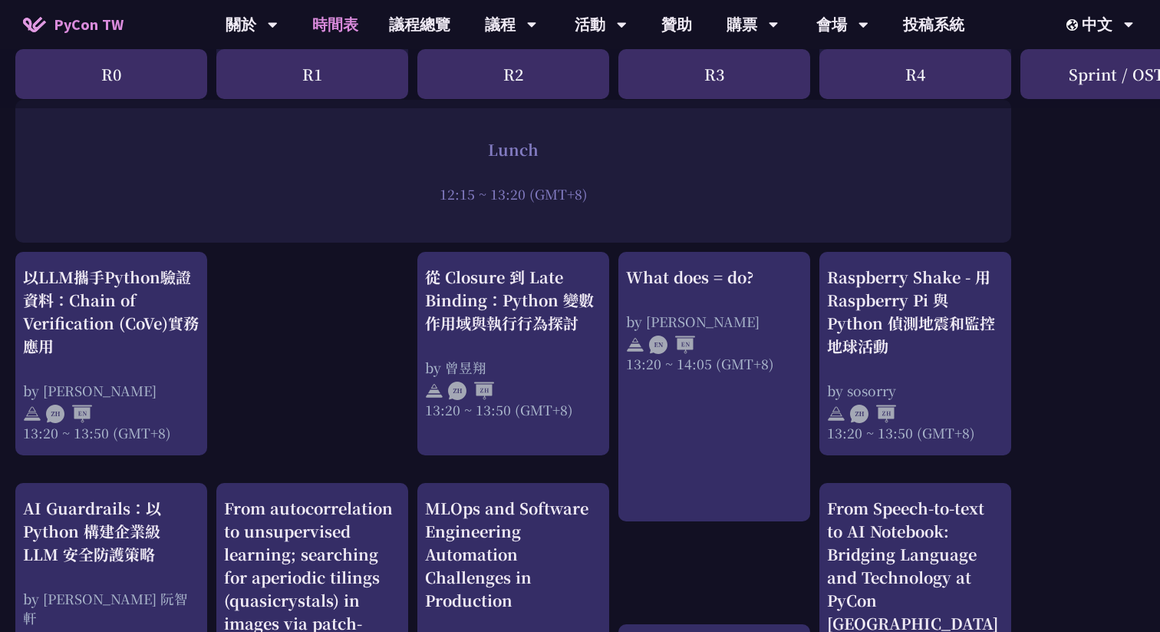
click at [481, 272] on div "從 Closure 到 Late Binding：Python 變數作用域與執行行為探討" at bounding box center [513, 300] width 177 height 69
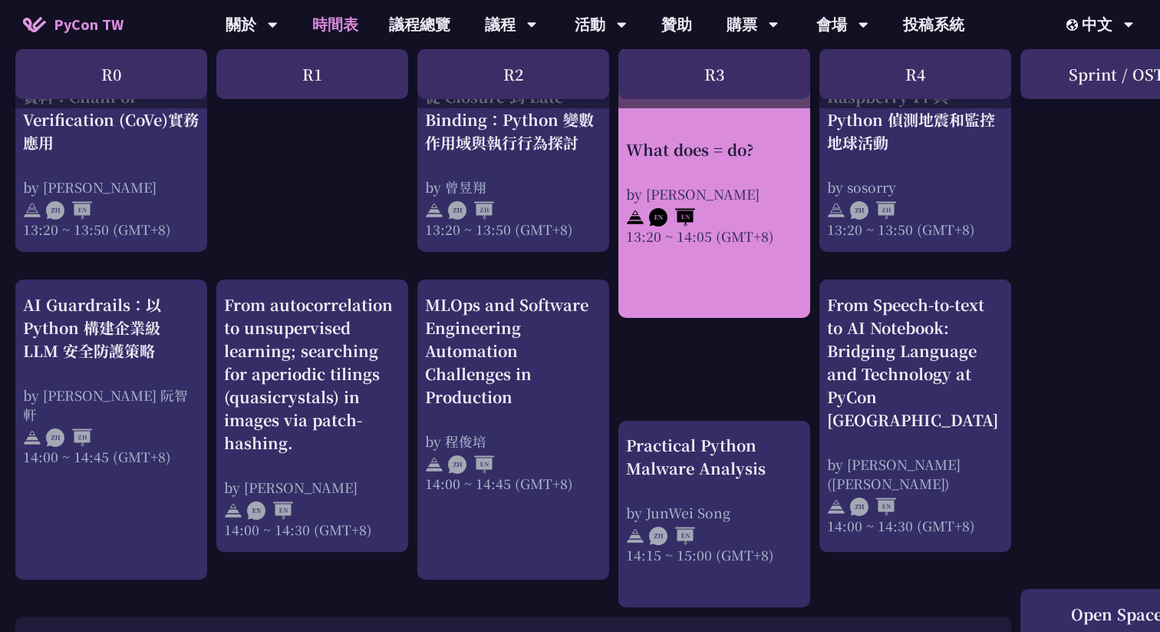
scroll to position [1440, 0]
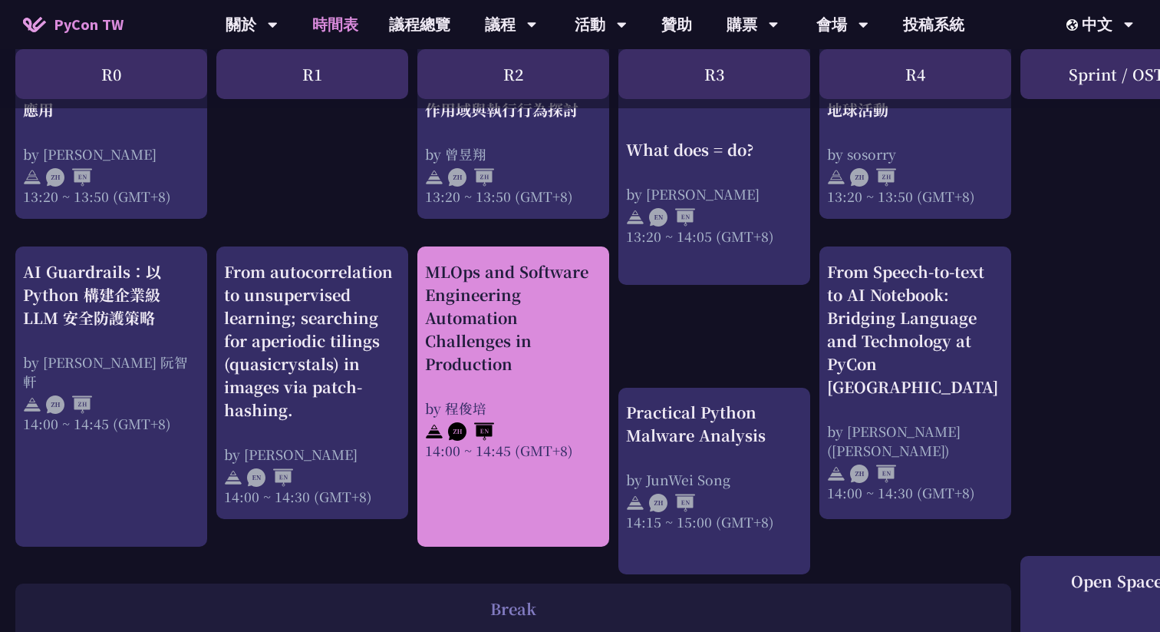
click at [534, 409] on div "by 程俊培" at bounding box center [513, 407] width 177 height 19
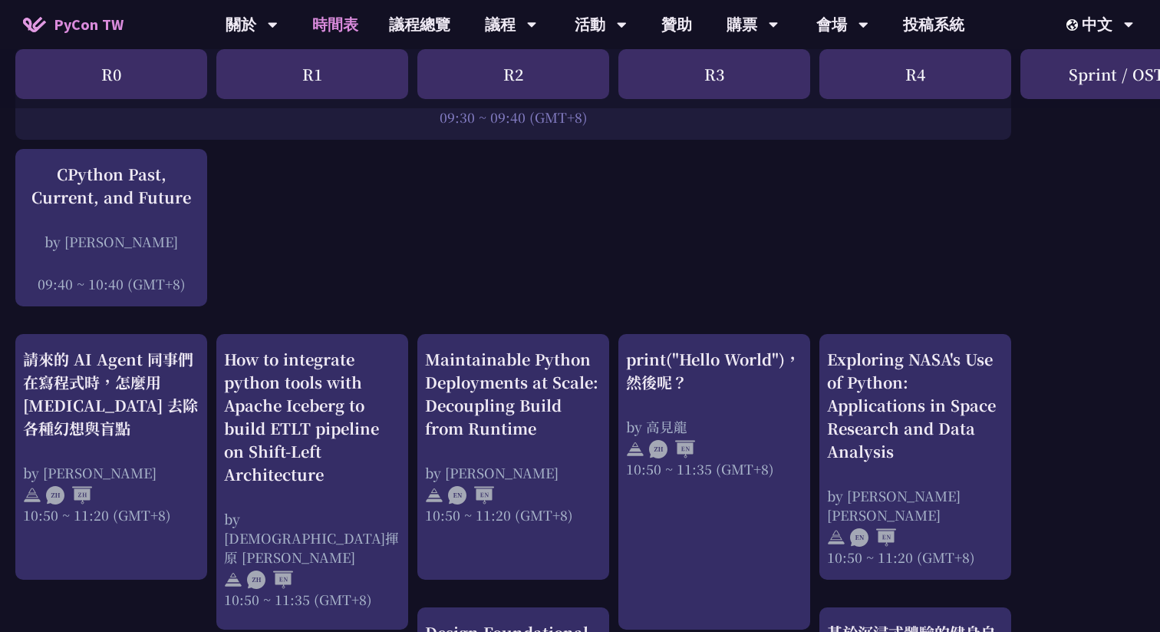
scroll to position [347, 0]
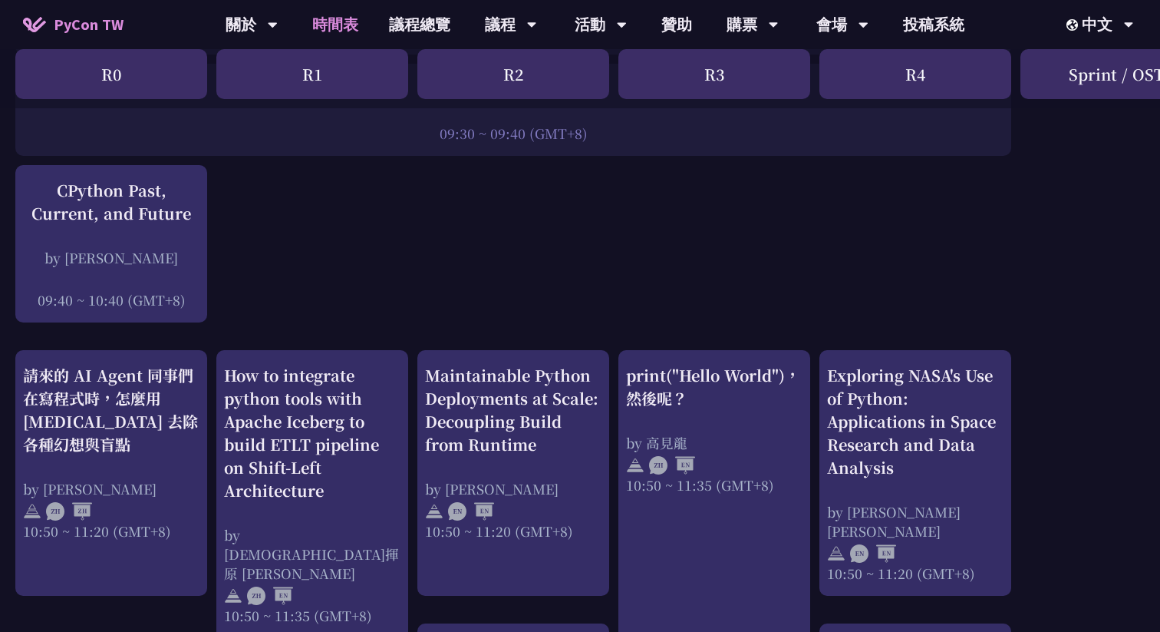
click at [652, 376] on div "print("Hello World")，然後呢？" at bounding box center [714, 387] width 177 height 46
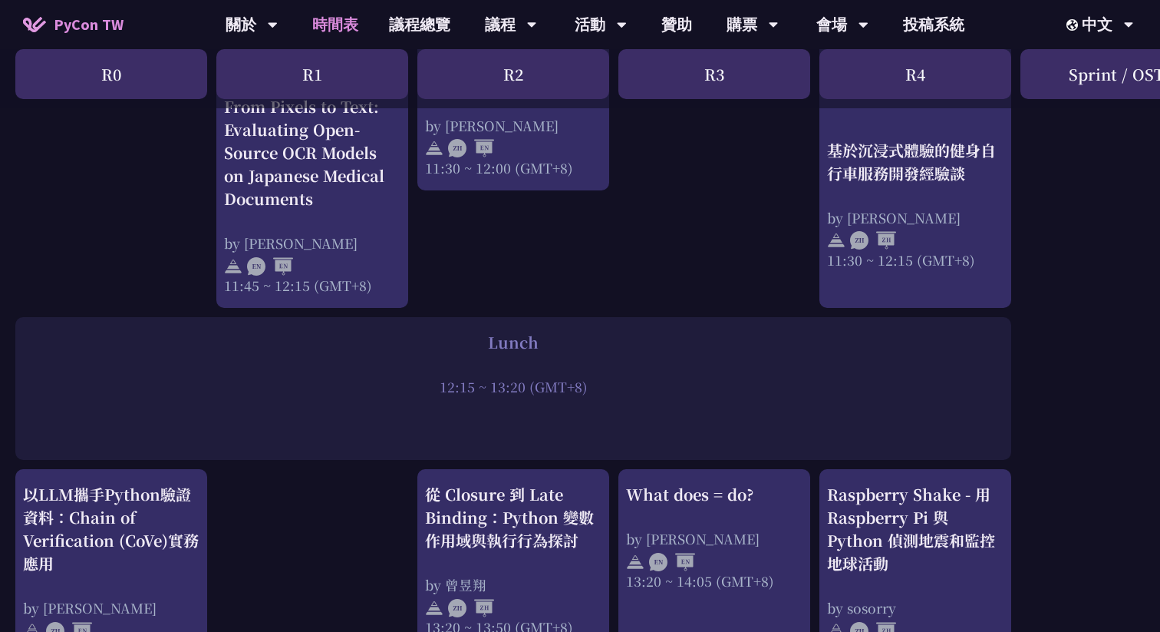
scroll to position [1133, 0]
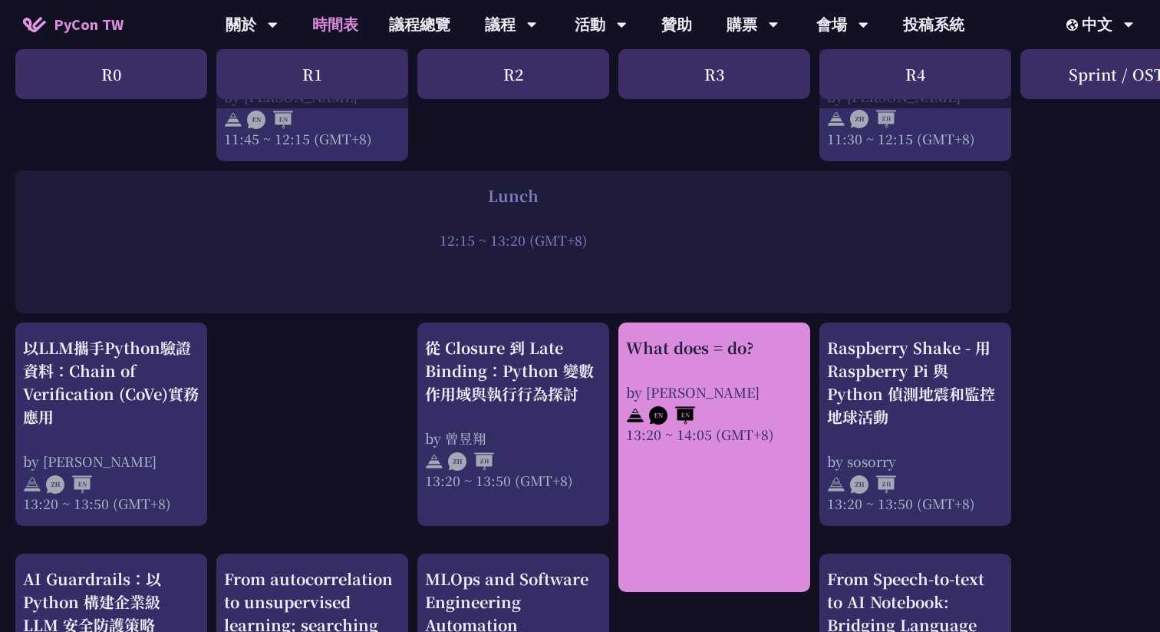
click at [725, 415] on div at bounding box center [714, 412] width 177 height 23
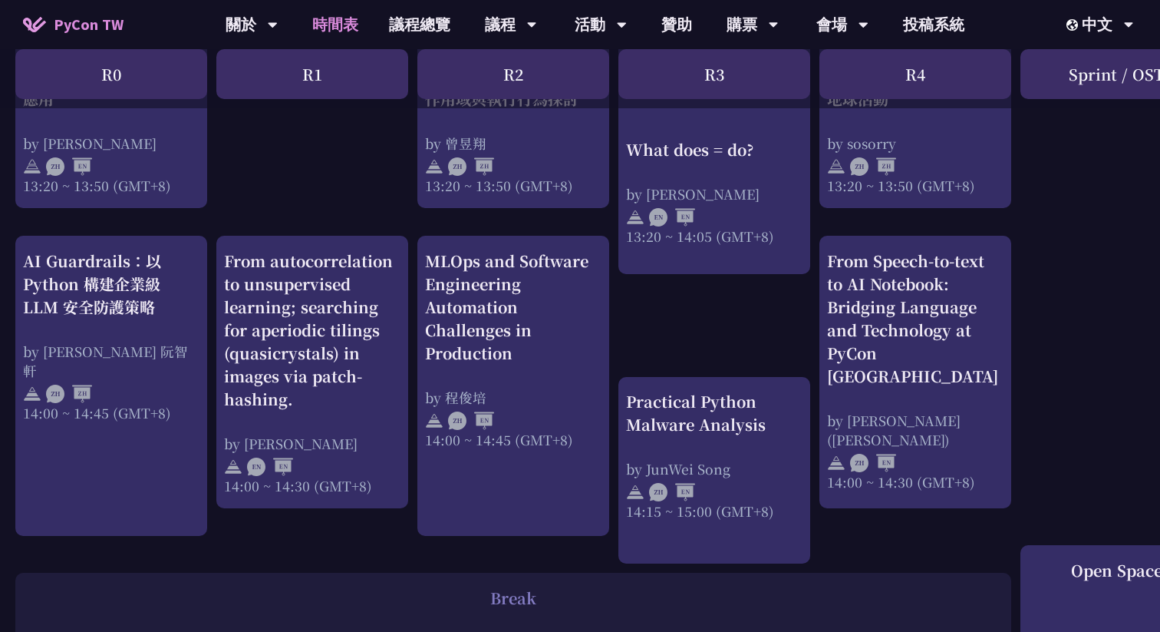
scroll to position [1464, 0]
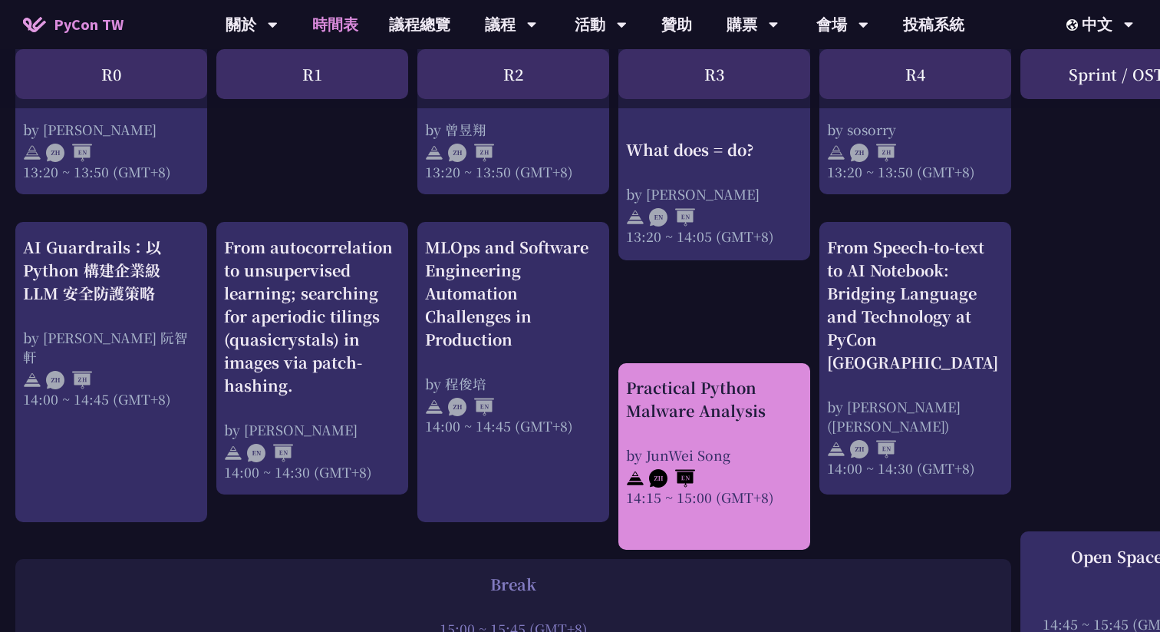
click at [684, 418] on div "Practical Python Malware Analysis" at bounding box center [714, 399] width 177 height 46
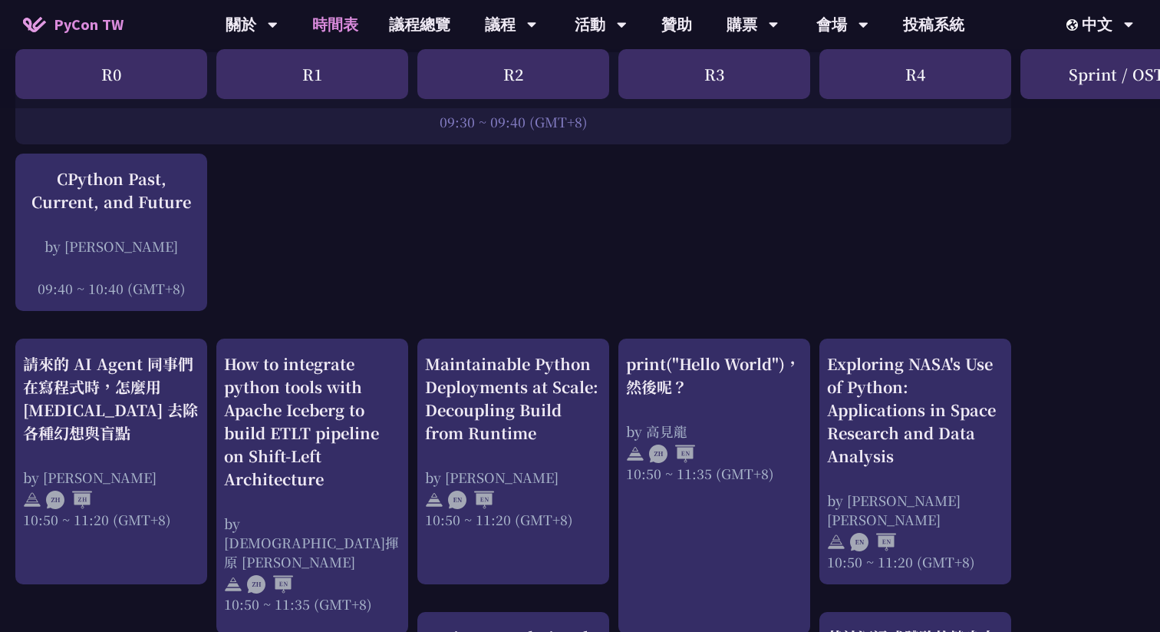
scroll to position [405, 0]
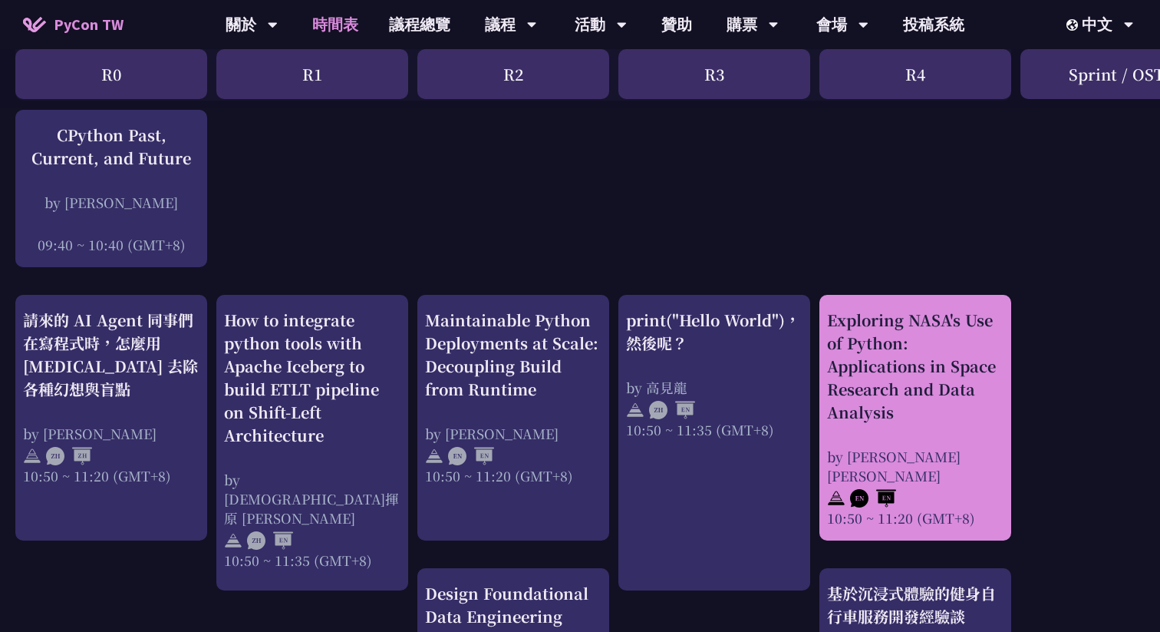
click at [890, 361] on div "Exploring NASA's Use of Python: Applications in Space Research and Data Analysis" at bounding box center [915, 366] width 177 height 115
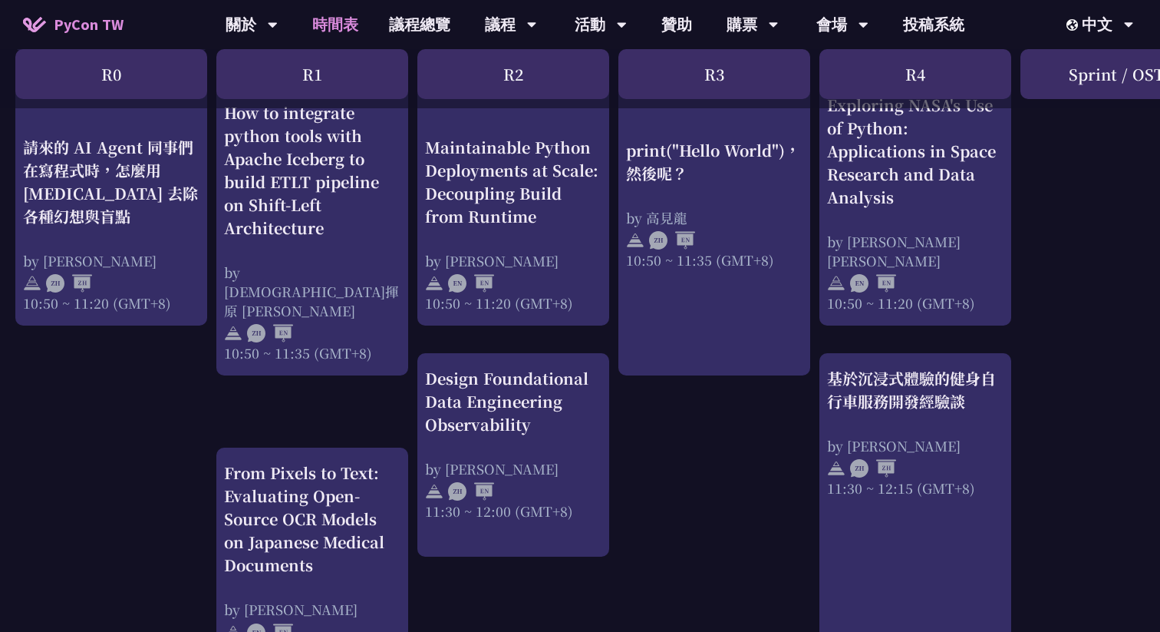
scroll to position [681, 0]
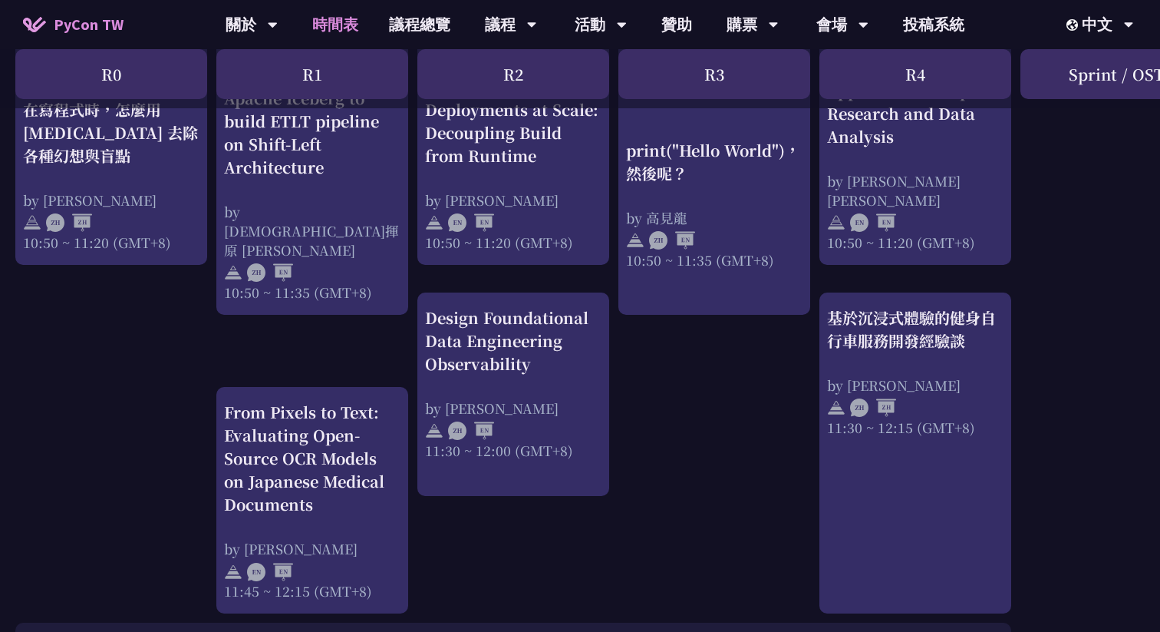
click at [885, 411] on img at bounding box center [873, 407] width 46 height 18
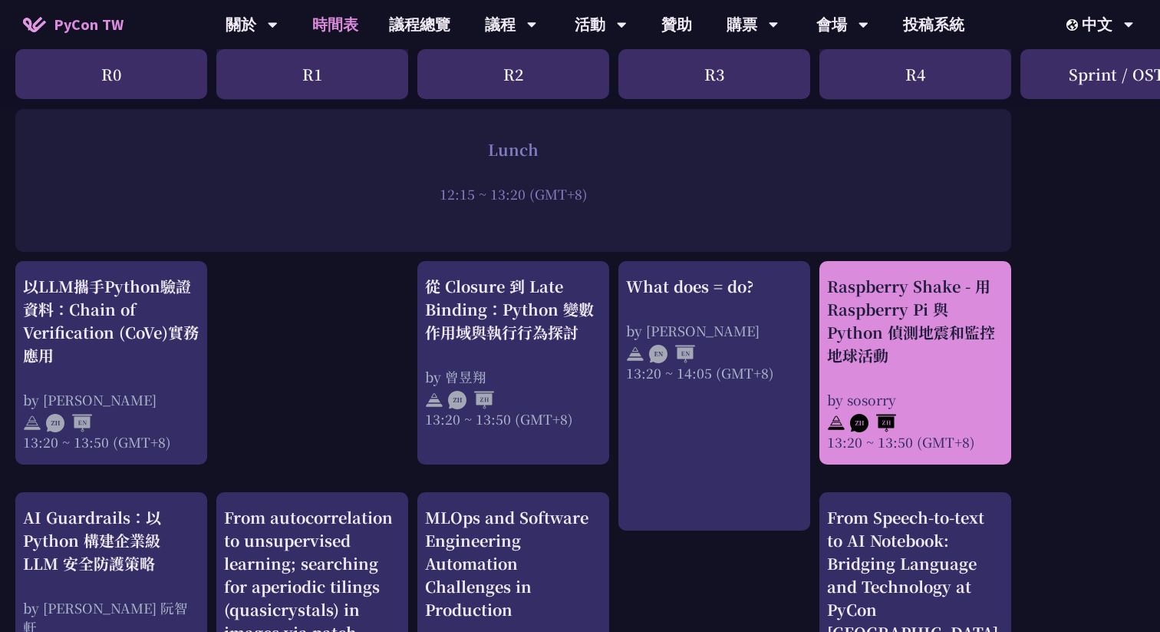
scroll to position [1200, 0]
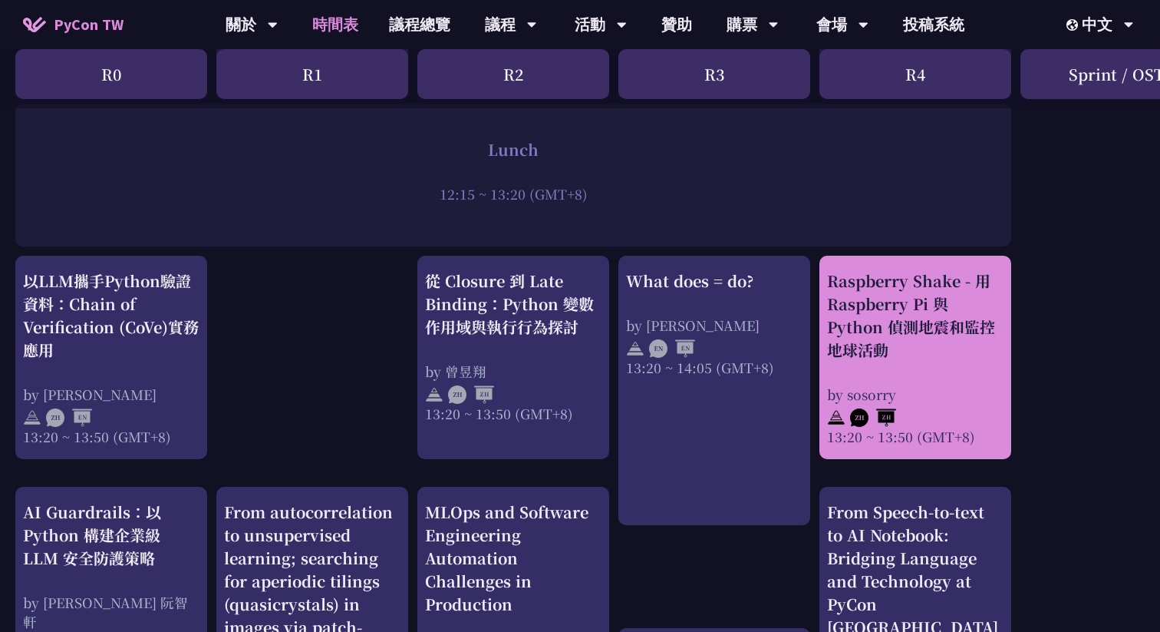
click at [869, 367] on div "Raspberry Shake - 用 Raspberry Pi 與 Python 偵測地震和監控地球活動 by sosorry 13:20 ~ 13:50 …" at bounding box center [915, 357] width 177 height 177
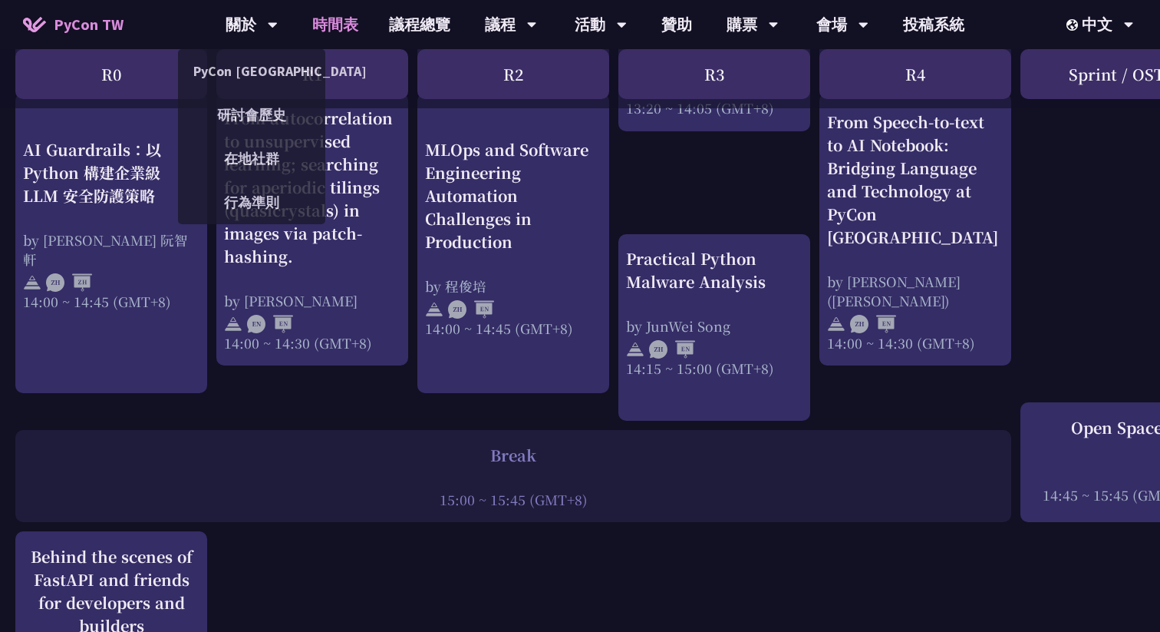
scroll to position [1635, 0]
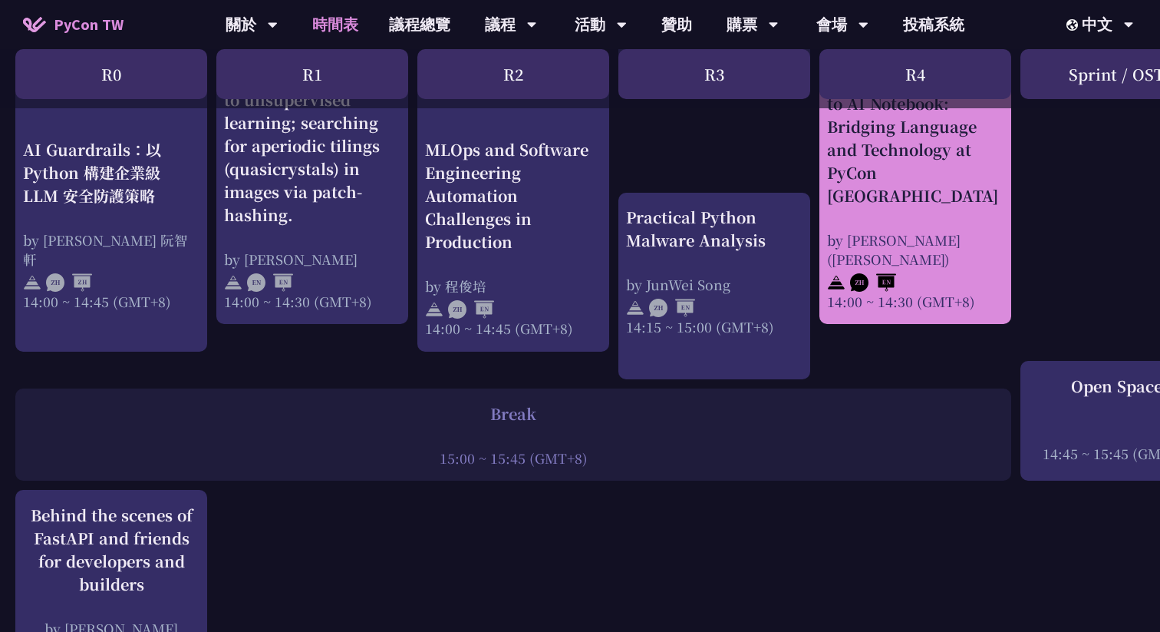
click at [946, 264] on div "by [PERSON_NAME] ([PERSON_NAME])" at bounding box center [915, 249] width 177 height 38
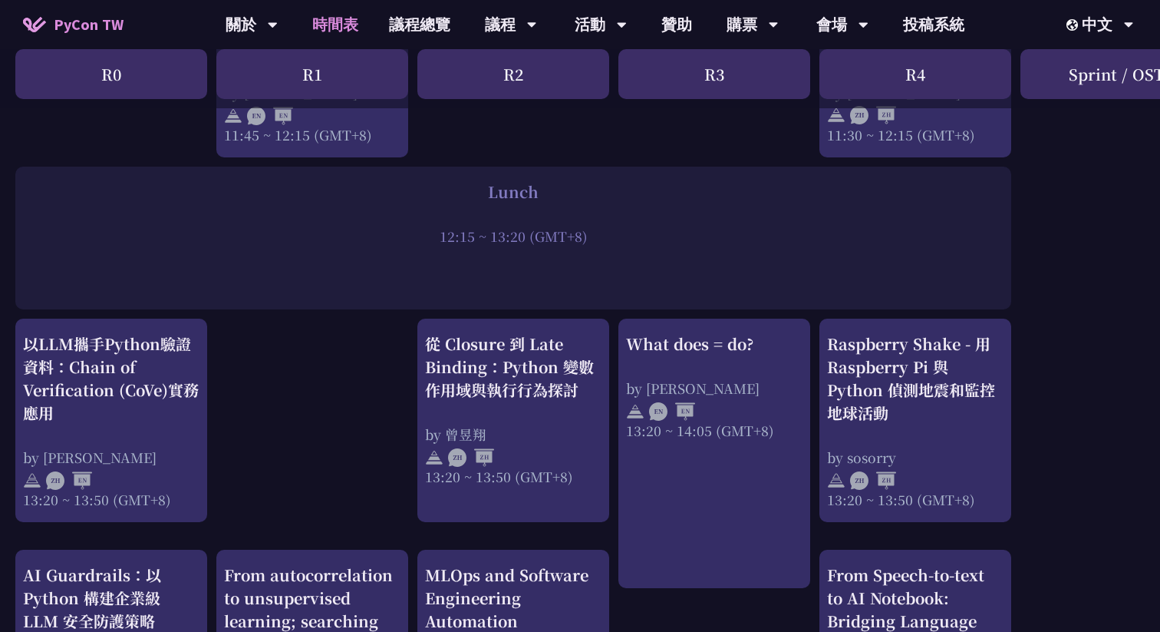
scroll to position [1075, 0]
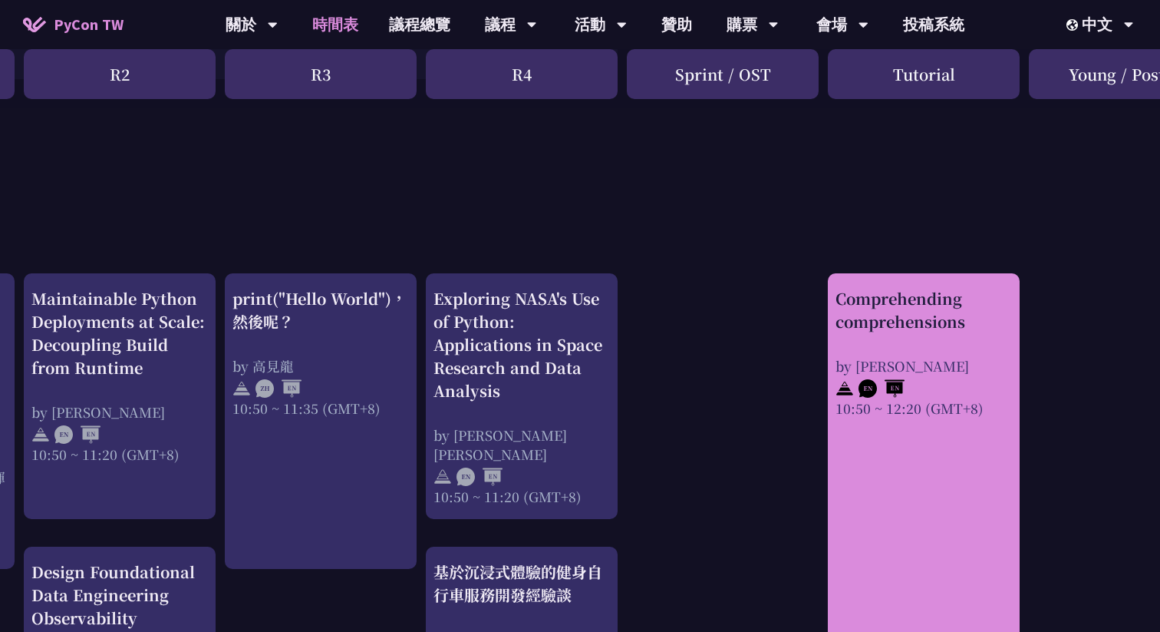
click at [944, 322] on div "Comprehending comprehensions" at bounding box center [924, 310] width 177 height 46
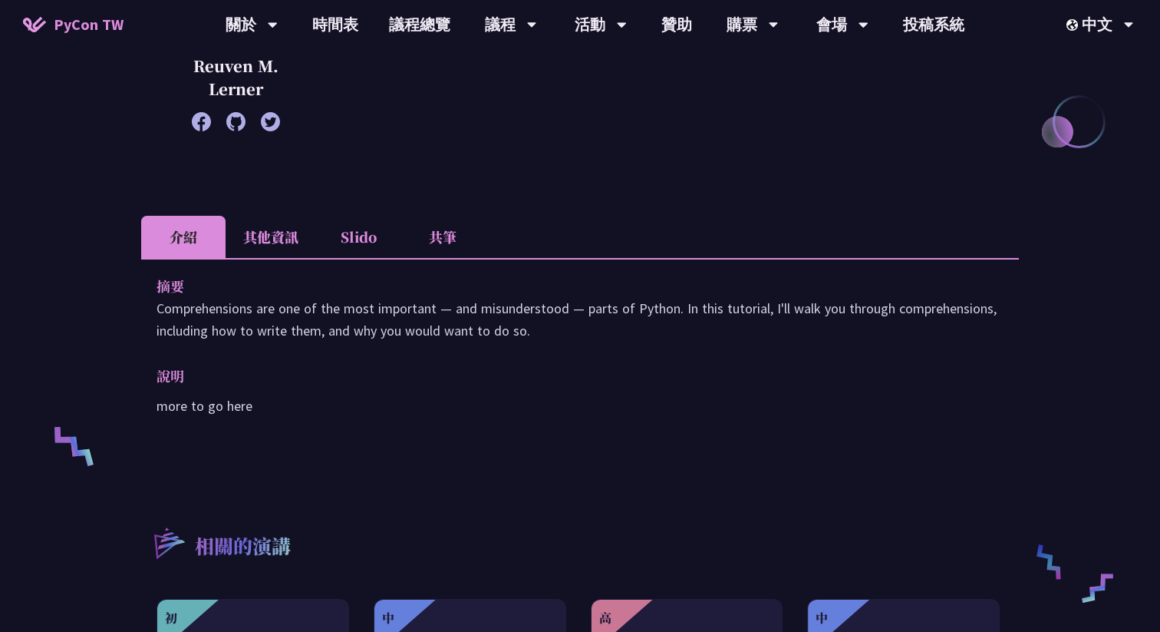
scroll to position [200, 0]
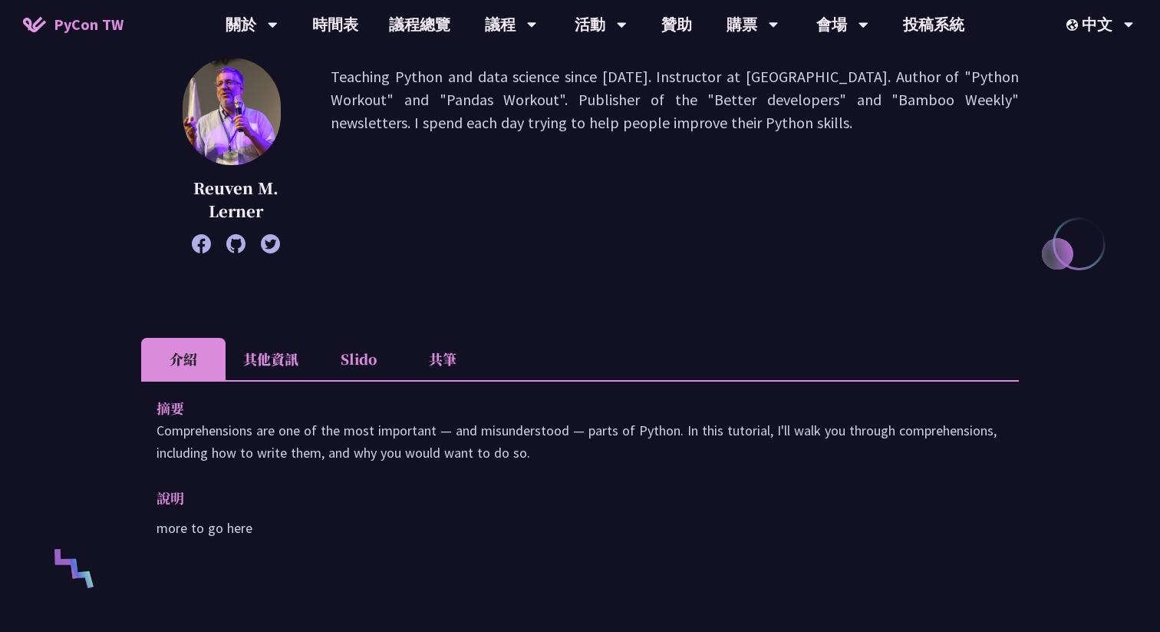
click at [447, 361] on li "共筆" at bounding box center [443, 359] width 84 height 42
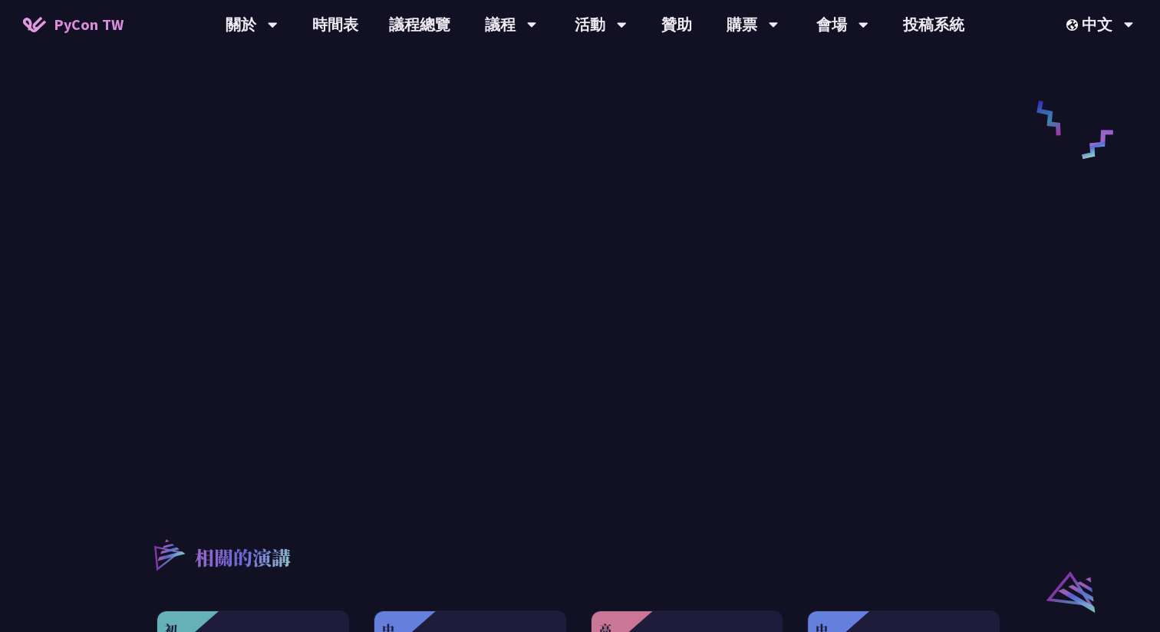
scroll to position [414, 0]
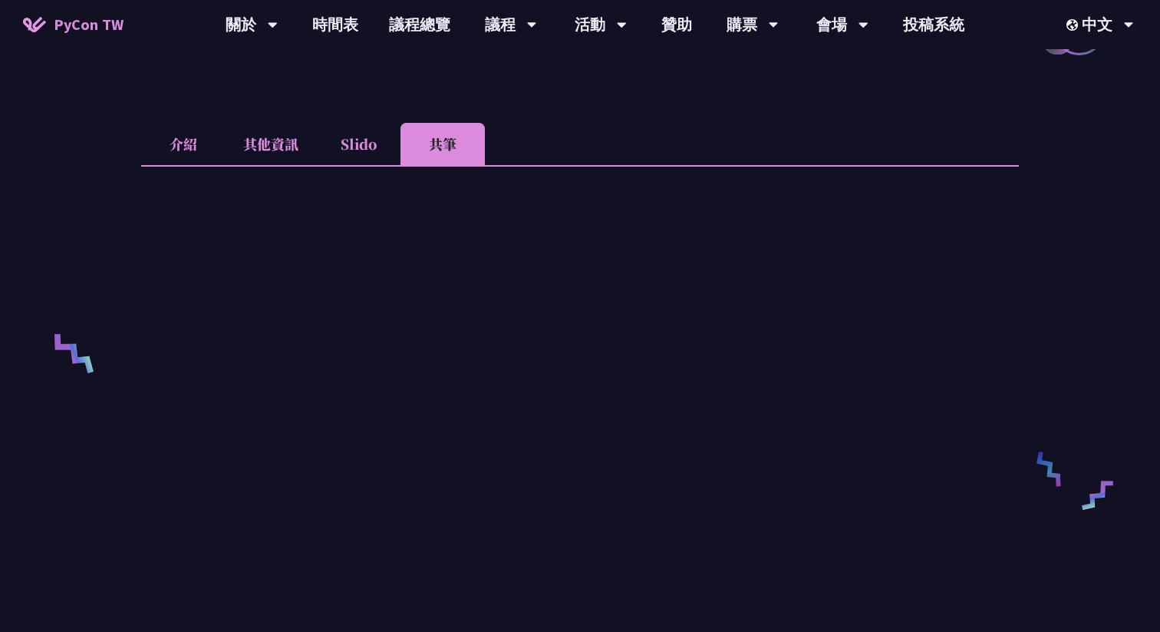
click at [345, 147] on li "Slido" at bounding box center [358, 144] width 84 height 42
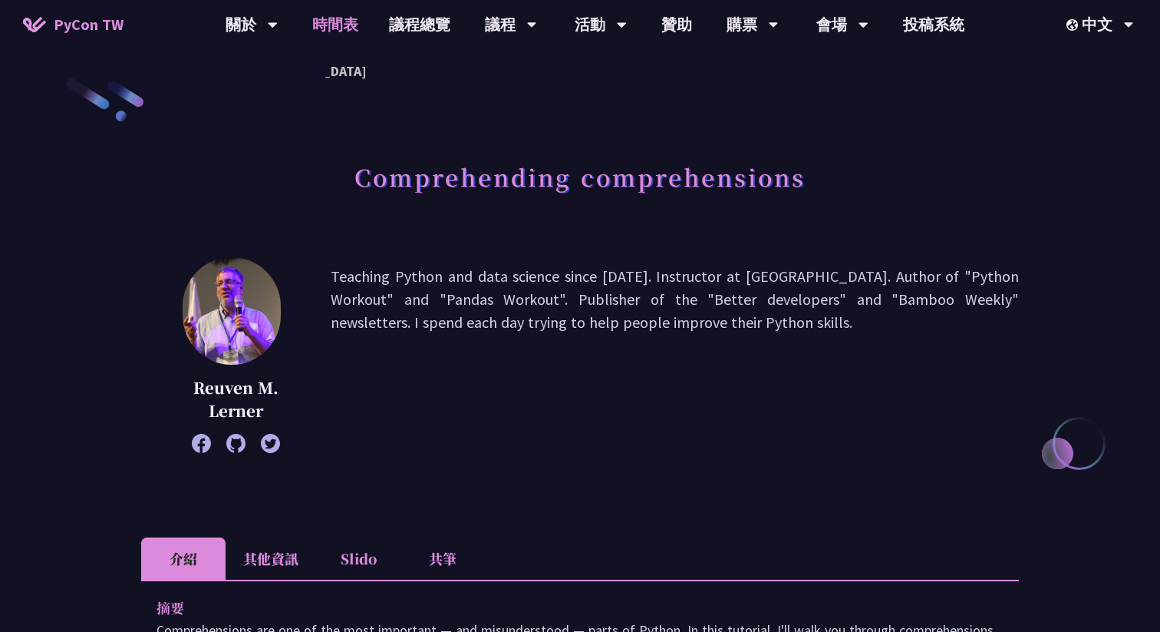
click at [322, 34] on link "時間表" at bounding box center [335, 24] width 77 height 49
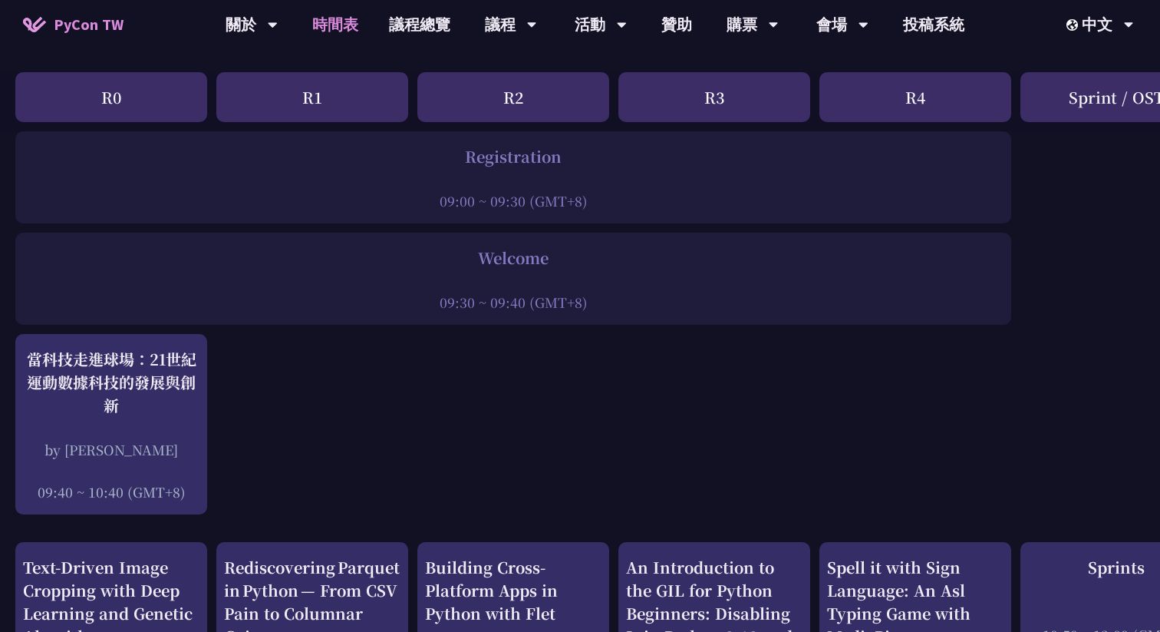
scroll to position [236, 0]
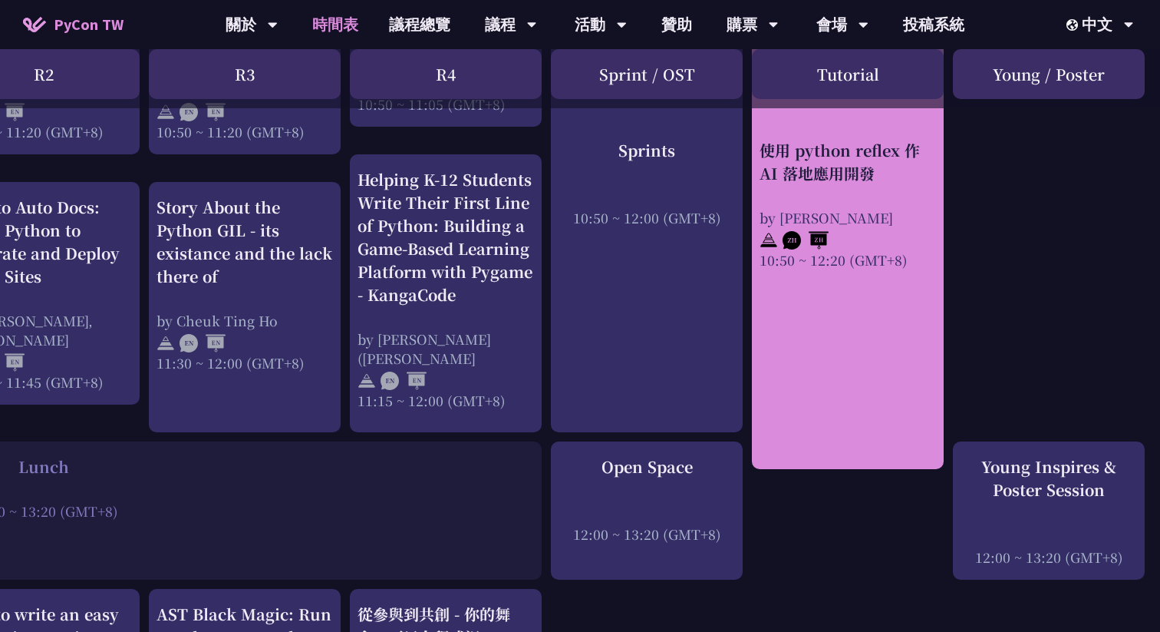
click at [837, 371] on link "使用 python reflex 作 AI 落地應用開發 by [PERSON_NAME] 10:50 ~ 12:20 (GMT+8)" at bounding box center [848, 187] width 177 height 538
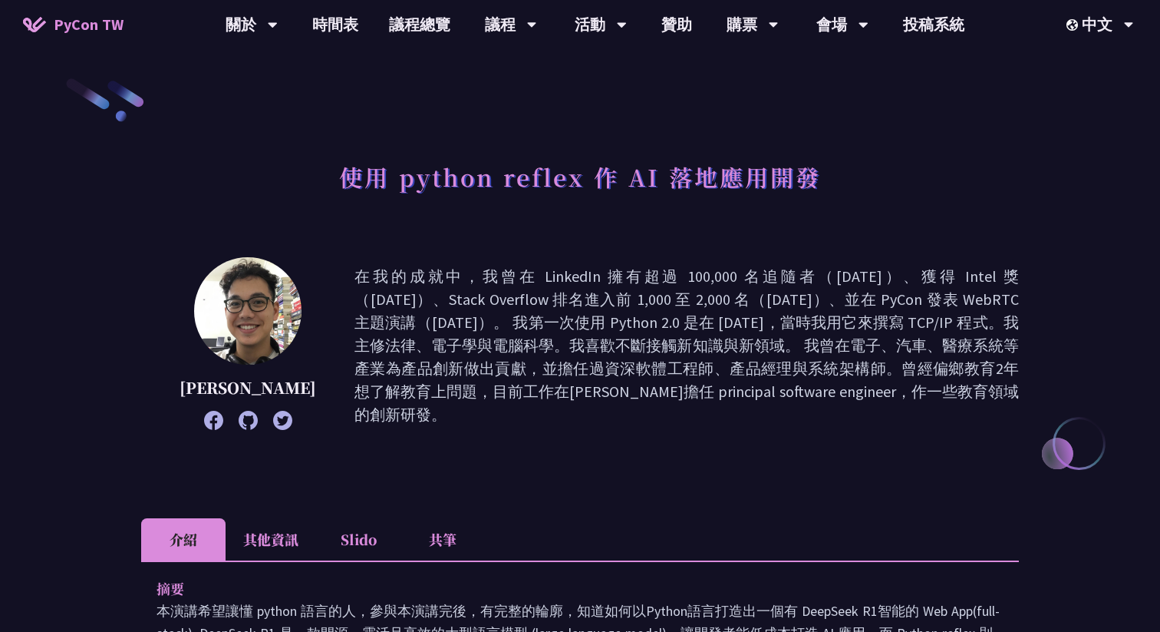
scroll to position [49, 0]
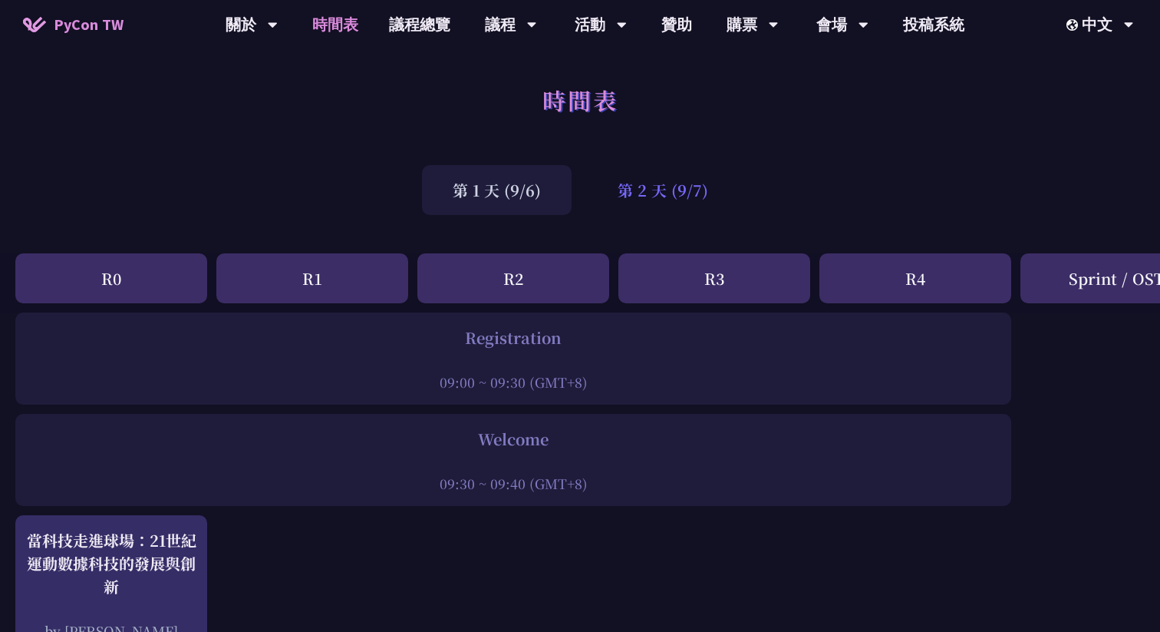
click at [659, 211] on div "第 2 天 (9/7)" at bounding box center [663, 190] width 152 height 50
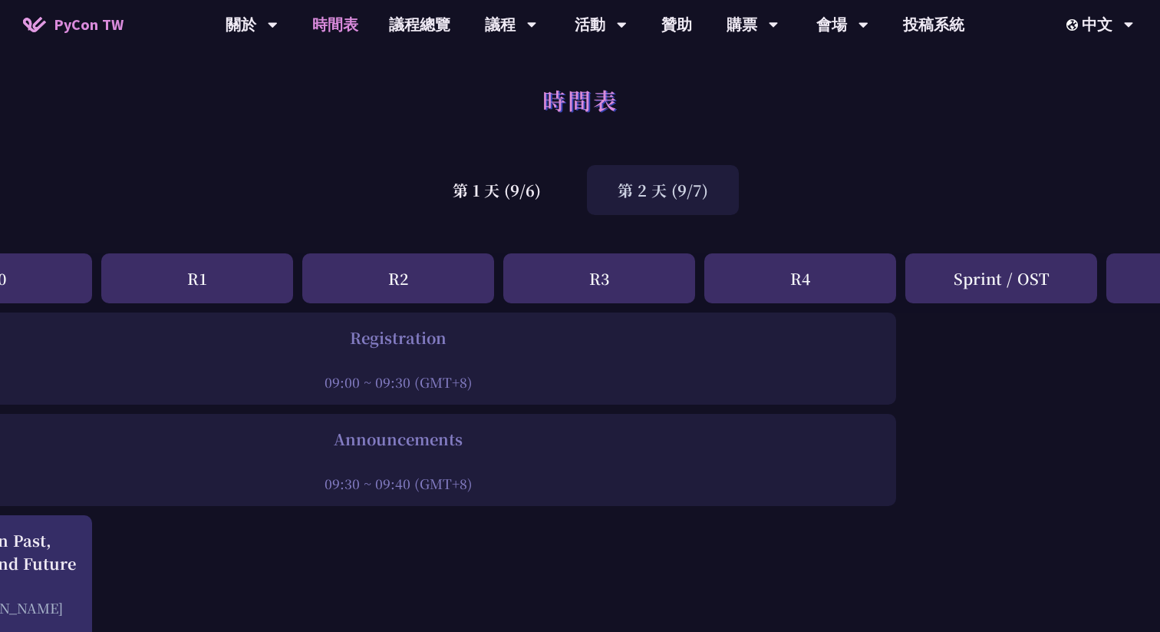
scroll to position [0, 470]
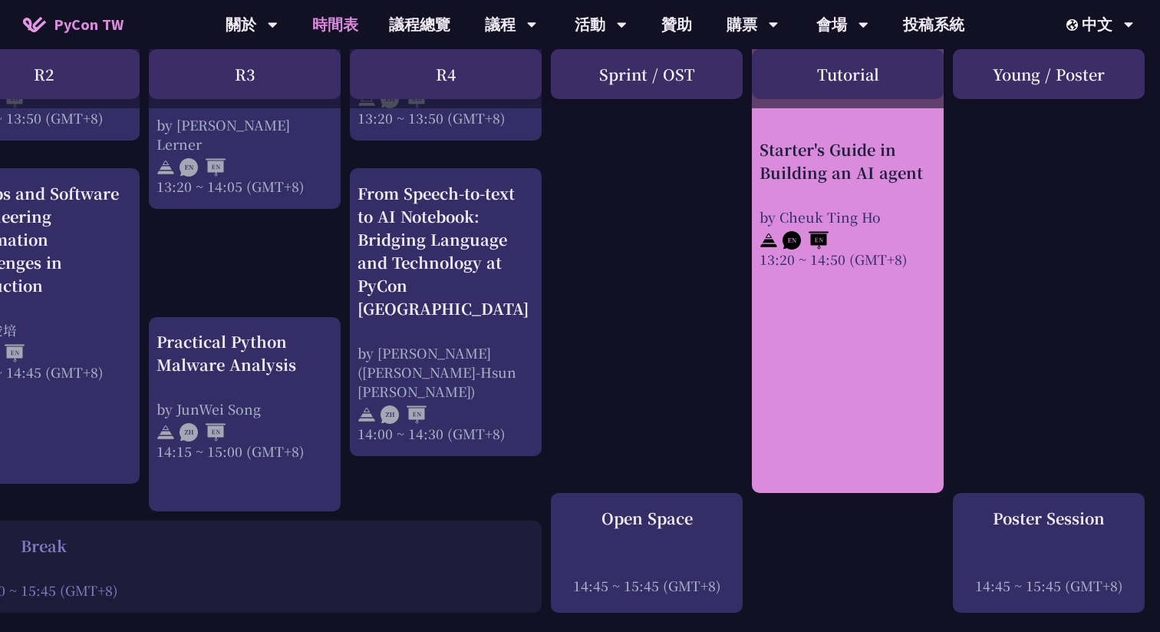
click at [830, 388] on link "Starter's Guide in Building an AI agent by Cheuk Ting Ho 13:20 ~ 14:50 (GMT+8)" at bounding box center [848, 215] width 177 height 529
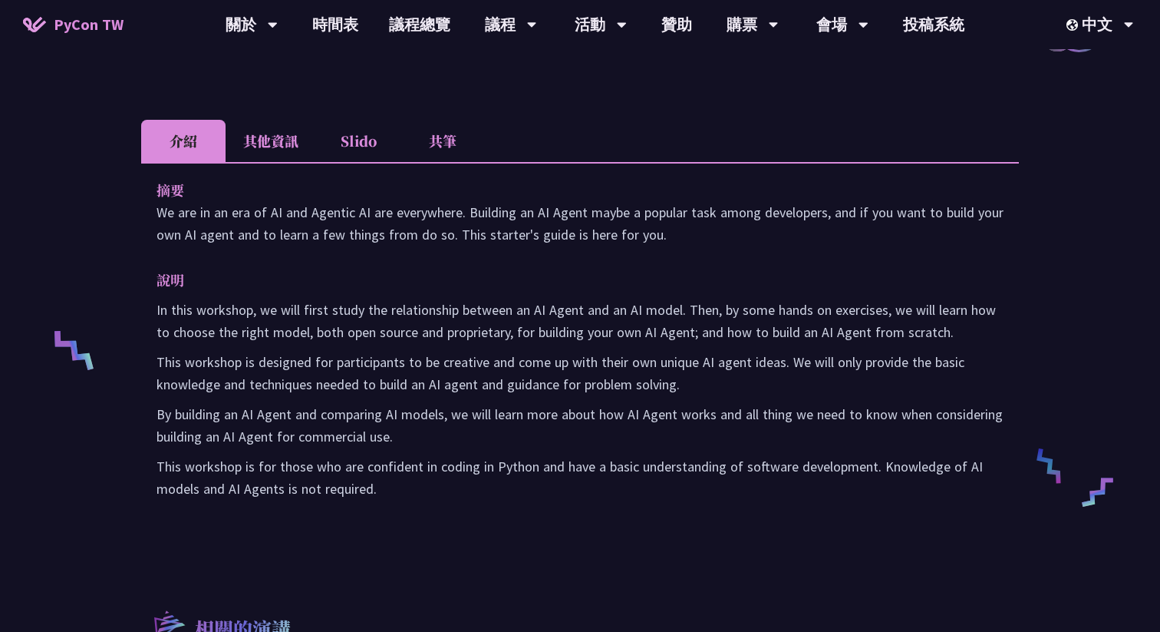
scroll to position [349, 0]
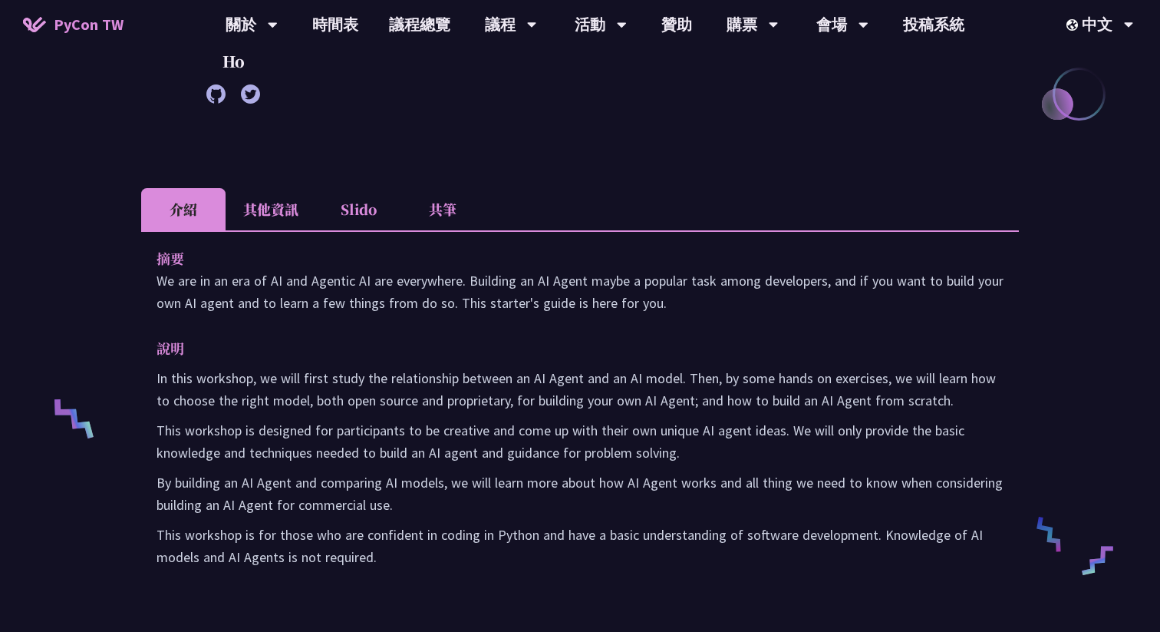
click at [448, 204] on li "共筆" at bounding box center [443, 209] width 84 height 42
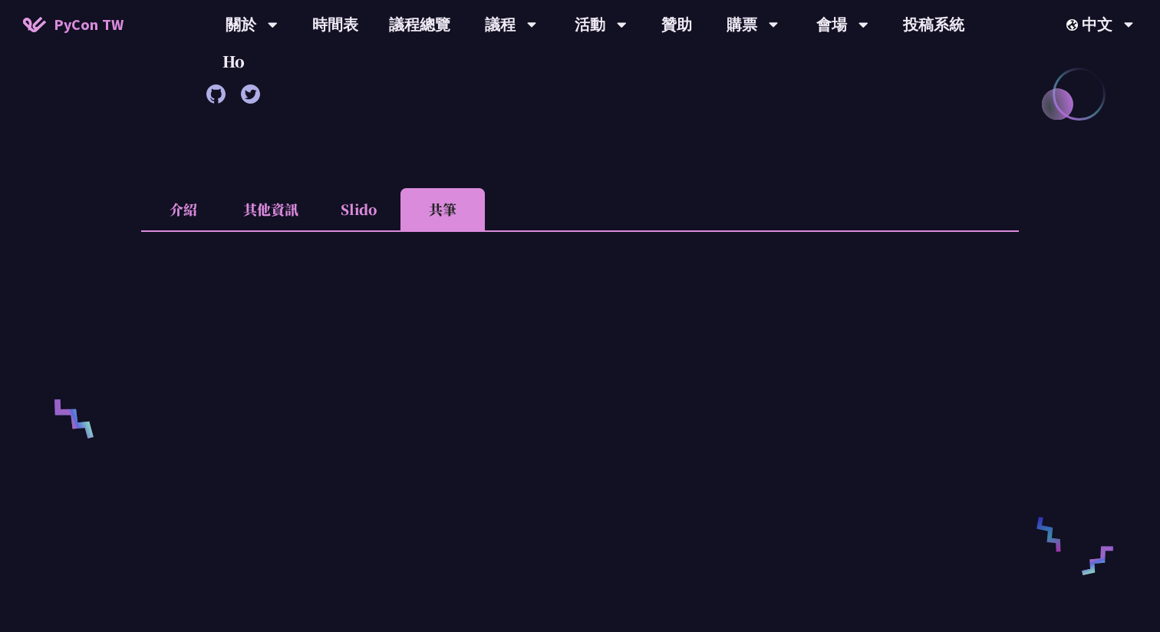
click at [191, 214] on li "介紹" at bounding box center [183, 209] width 84 height 42
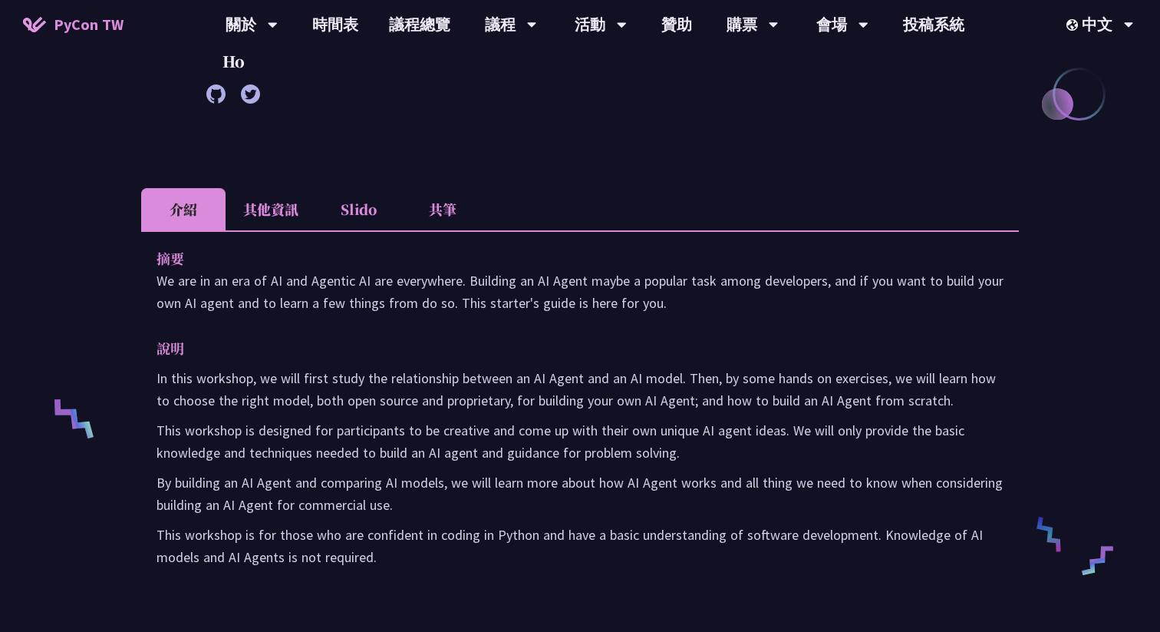
click at [464, 215] on li "共筆" at bounding box center [443, 209] width 84 height 42
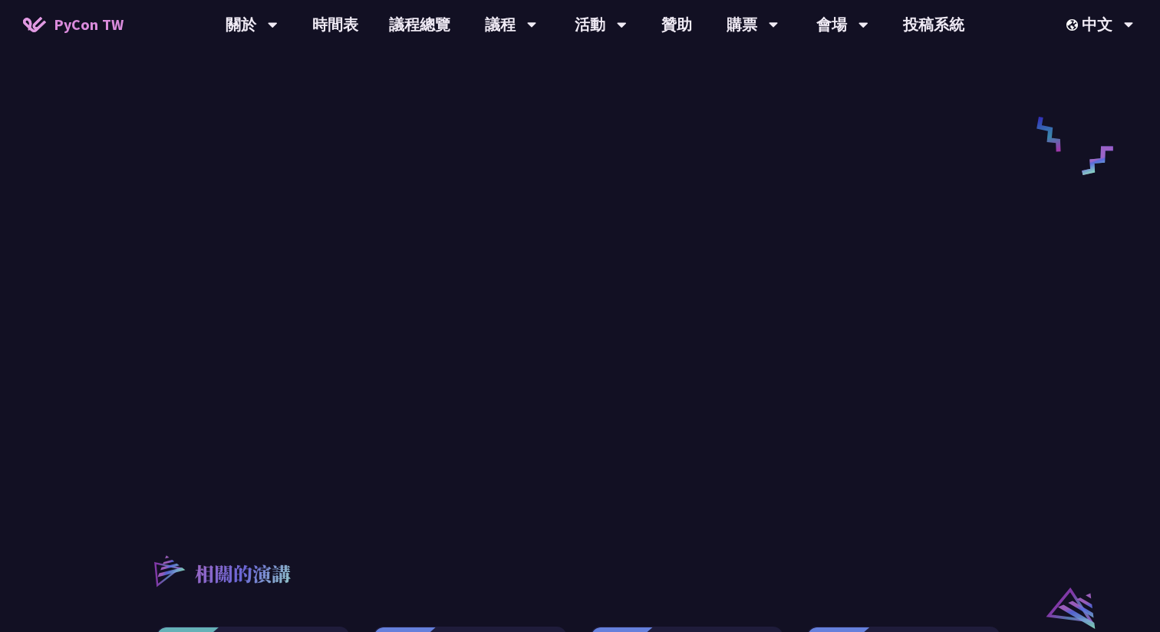
scroll to position [414, 0]
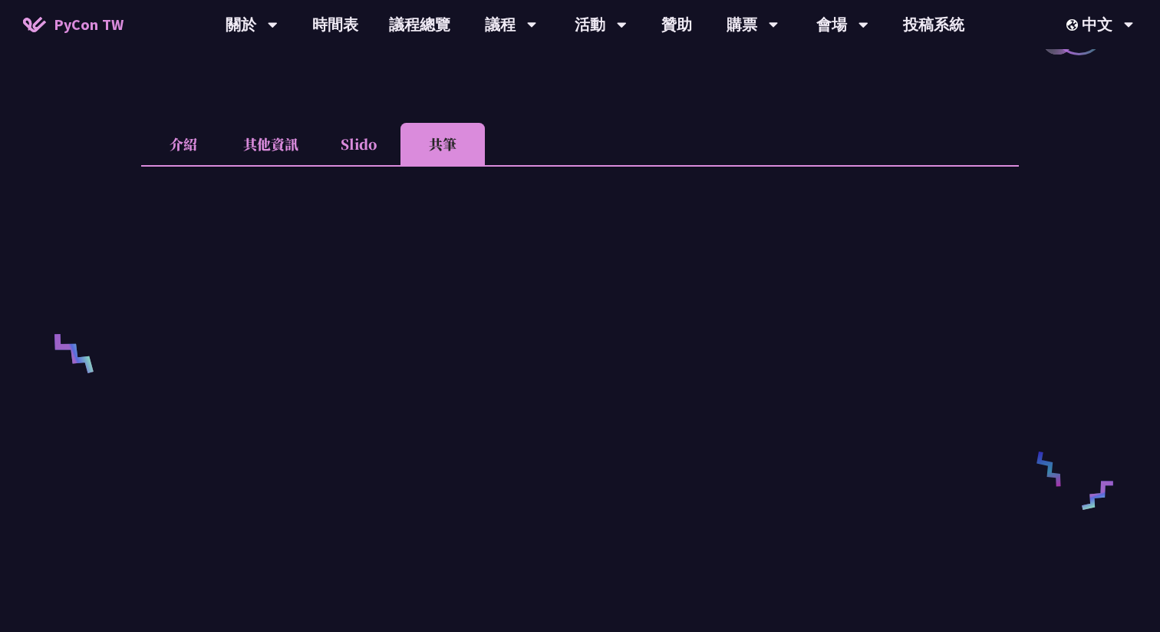
click at [370, 137] on li "Slido" at bounding box center [358, 144] width 84 height 42
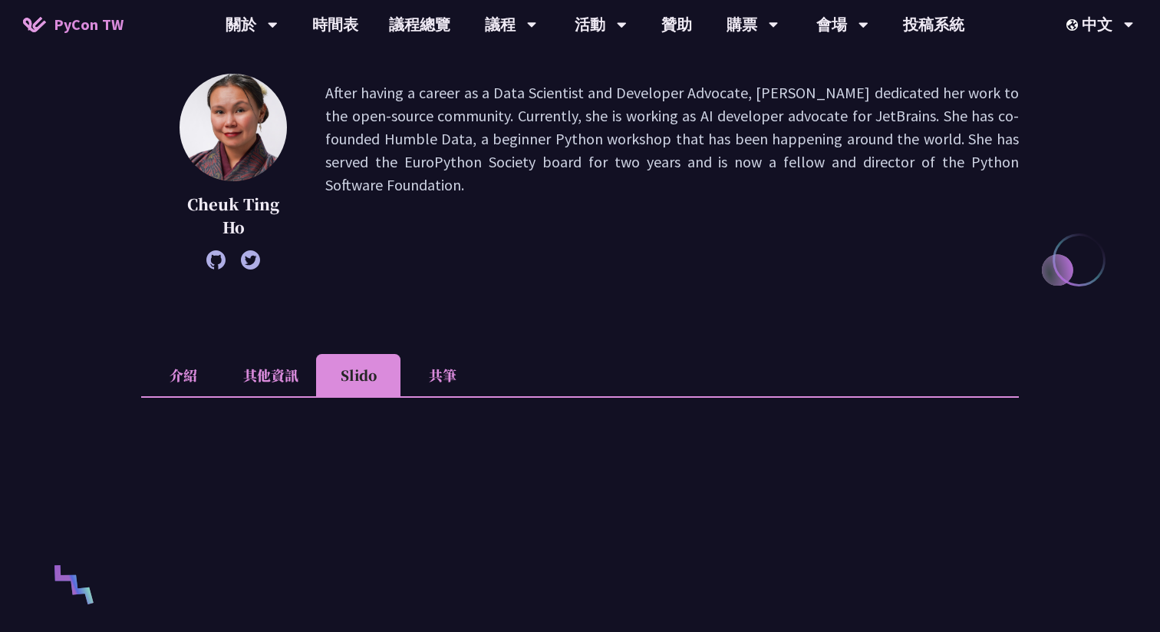
scroll to position [0, 0]
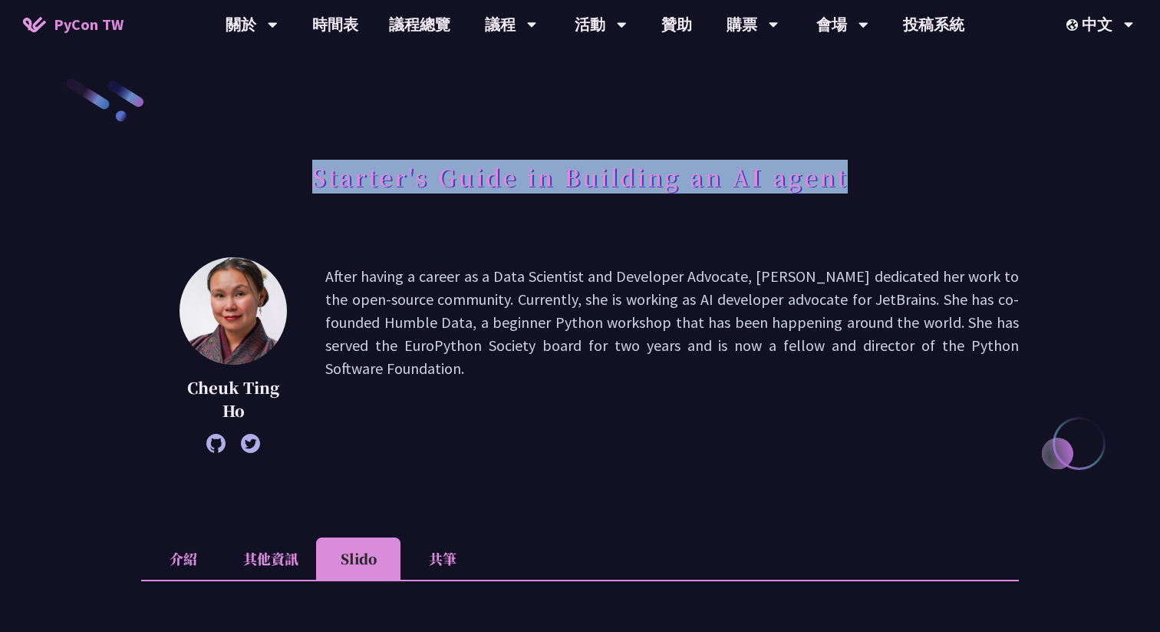
copy h1 "Starter's Guide in Building an AI agent"
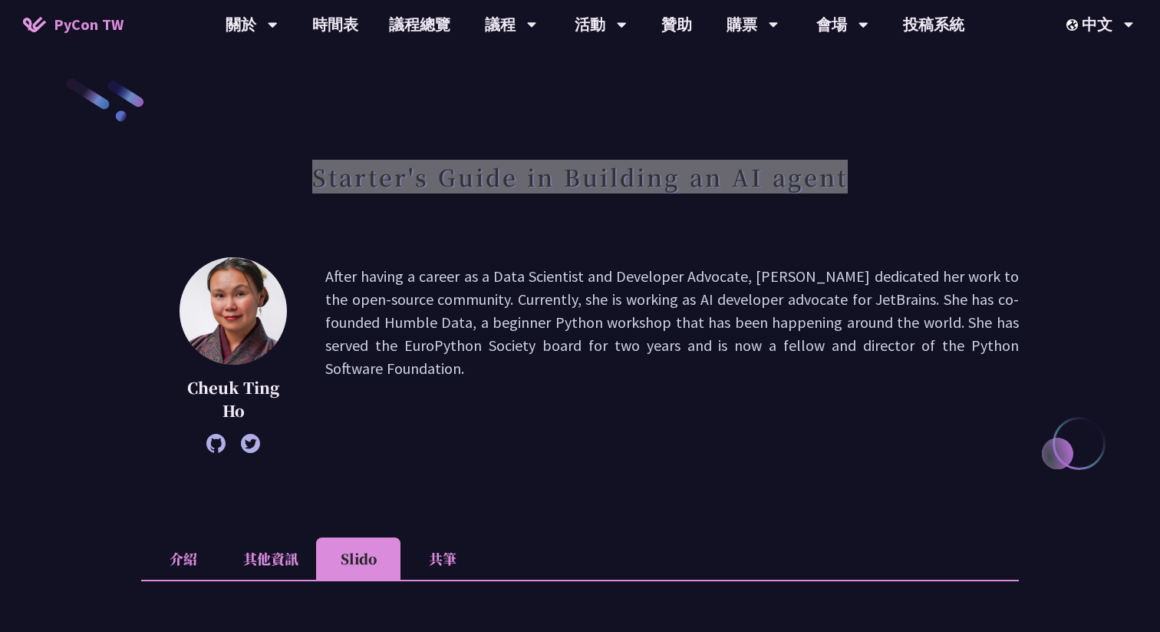
drag, startPoint x: 280, startPoint y: 155, endPoint x: 880, endPoint y: 201, distance: 601.2
click at [880, 201] on div "Starter's Guide in Building an AI agent" at bounding box center [580, 194] width 878 height 81
